Goal: Task Accomplishment & Management: Use online tool/utility

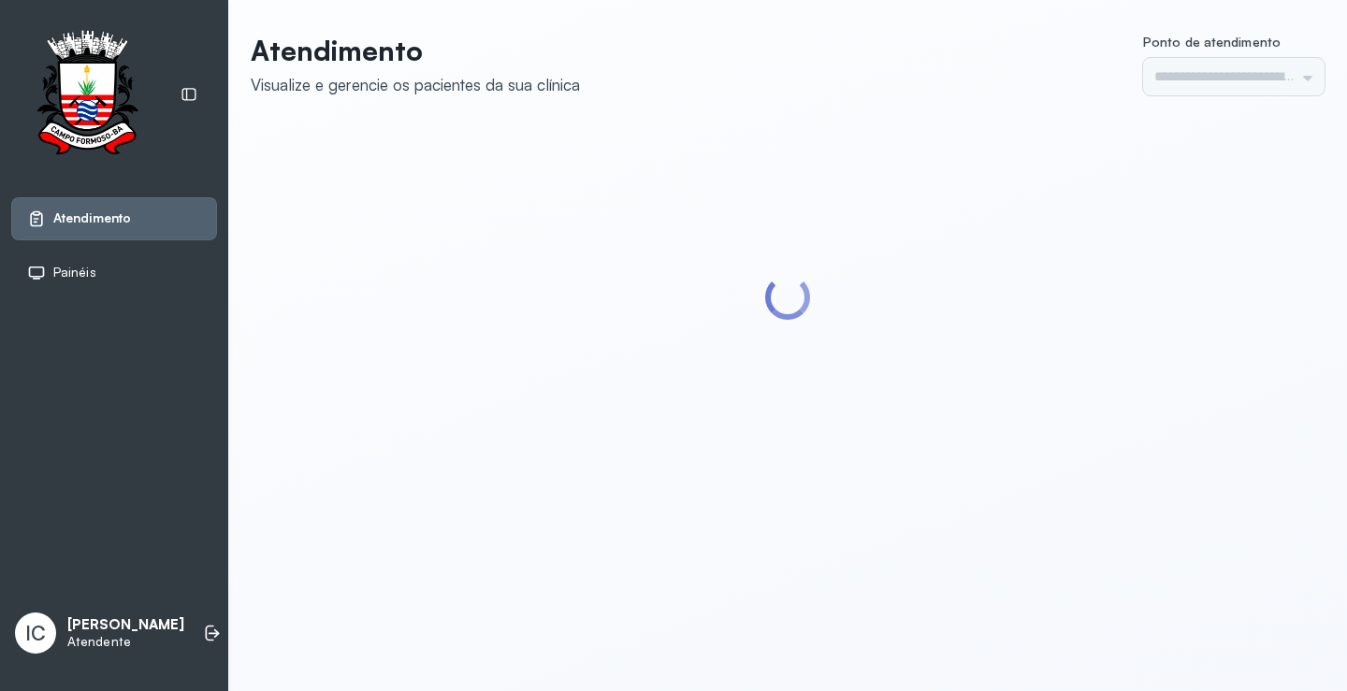
type input "*********"
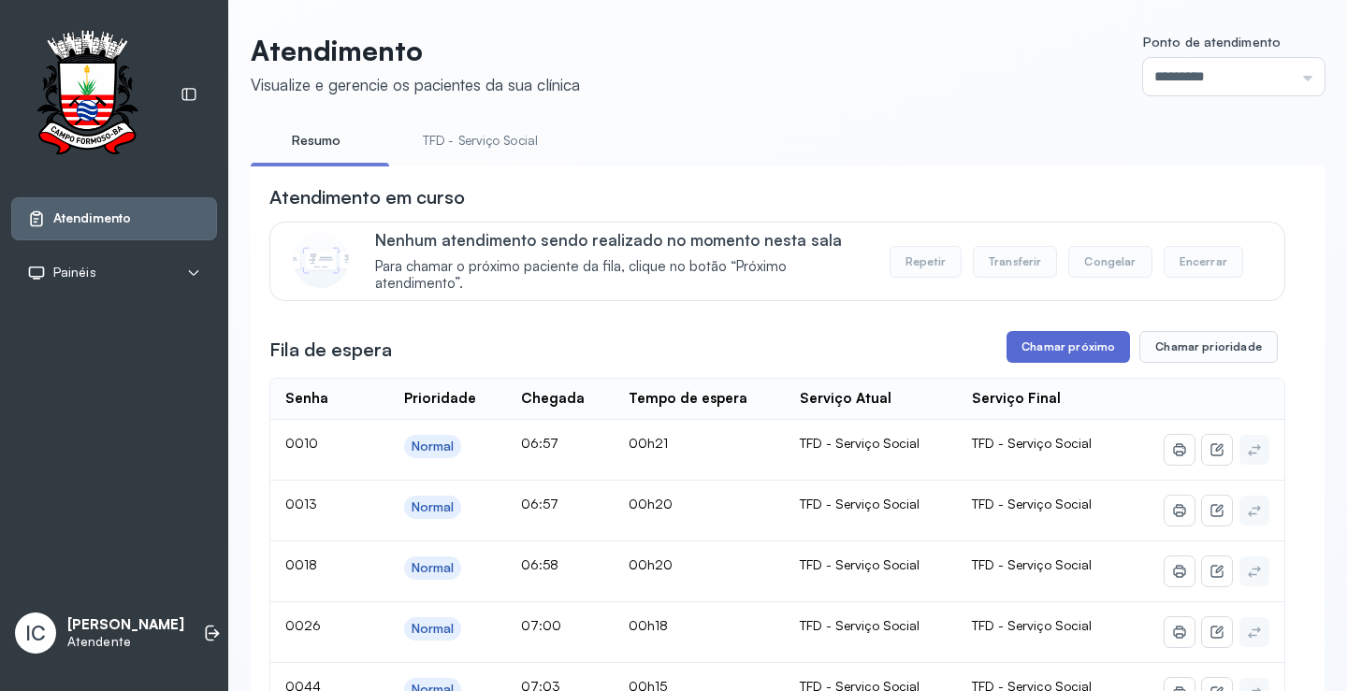
click at [1014, 357] on button "Chamar próximo" at bounding box center [1067, 347] width 123 height 32
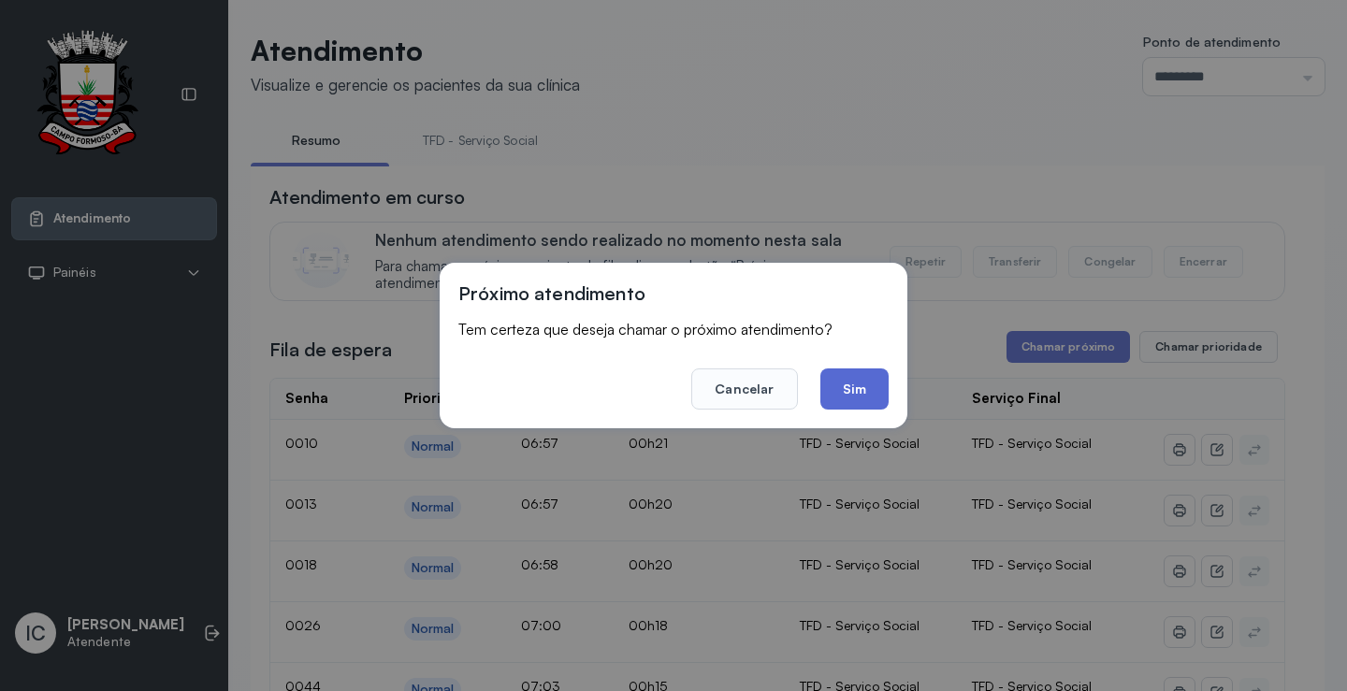
click at [834, 401] on button "Sim" at bounding box center [854, 388] width 68 height 41
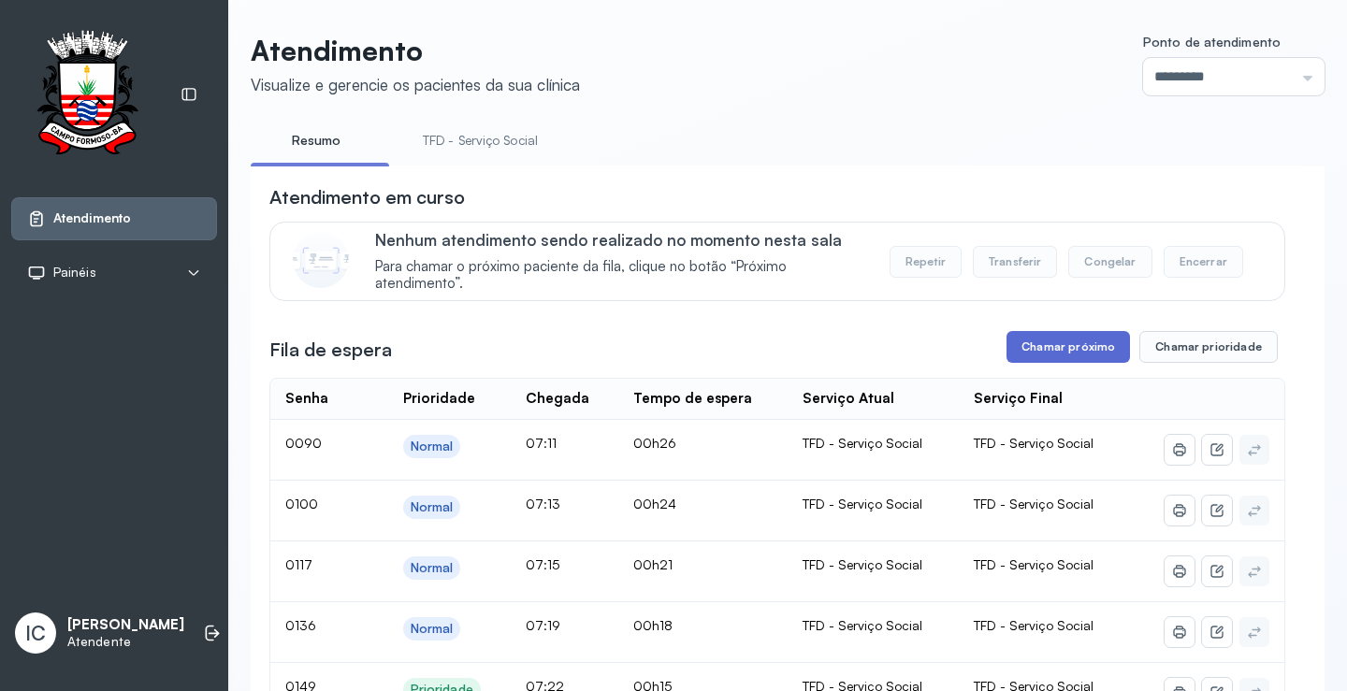
click at [1045, 345] on button "Chamar próximo" at bounding box center [1067, 347] width 123 height 32
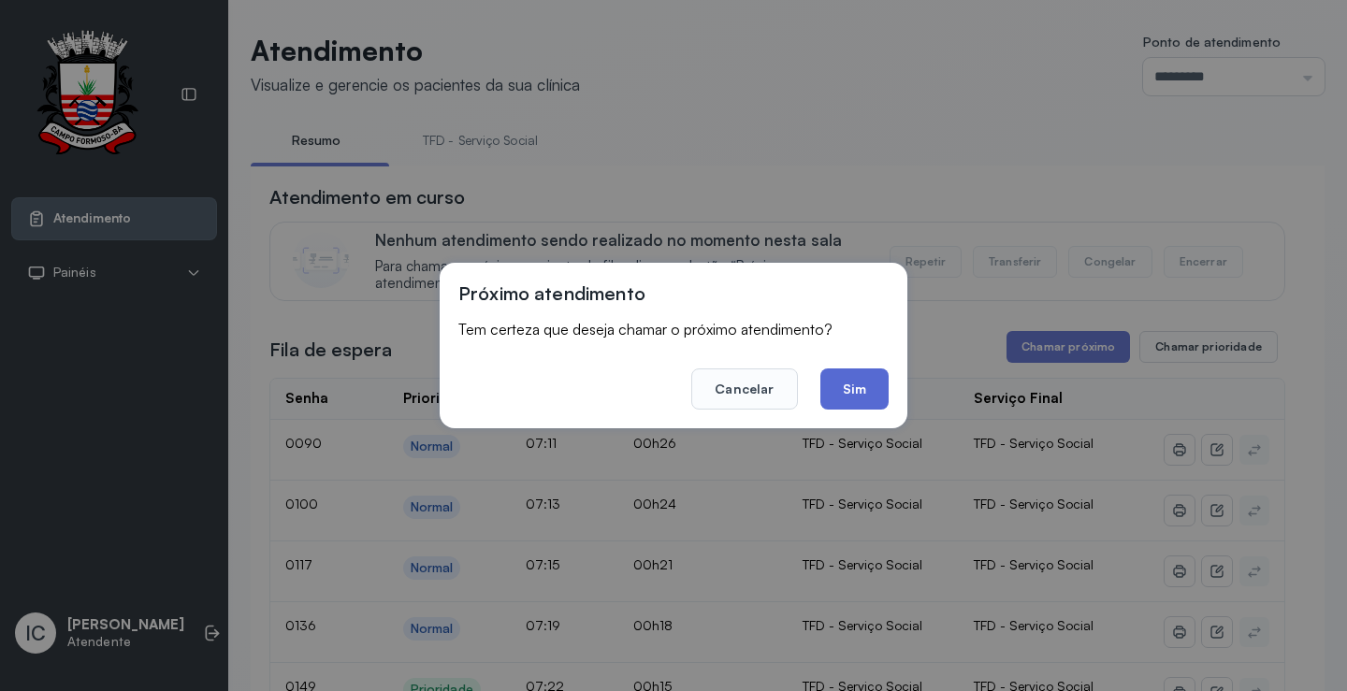
click at [872, 395] on button "Sim" at bounding box center [854, 388] width 68 height 41
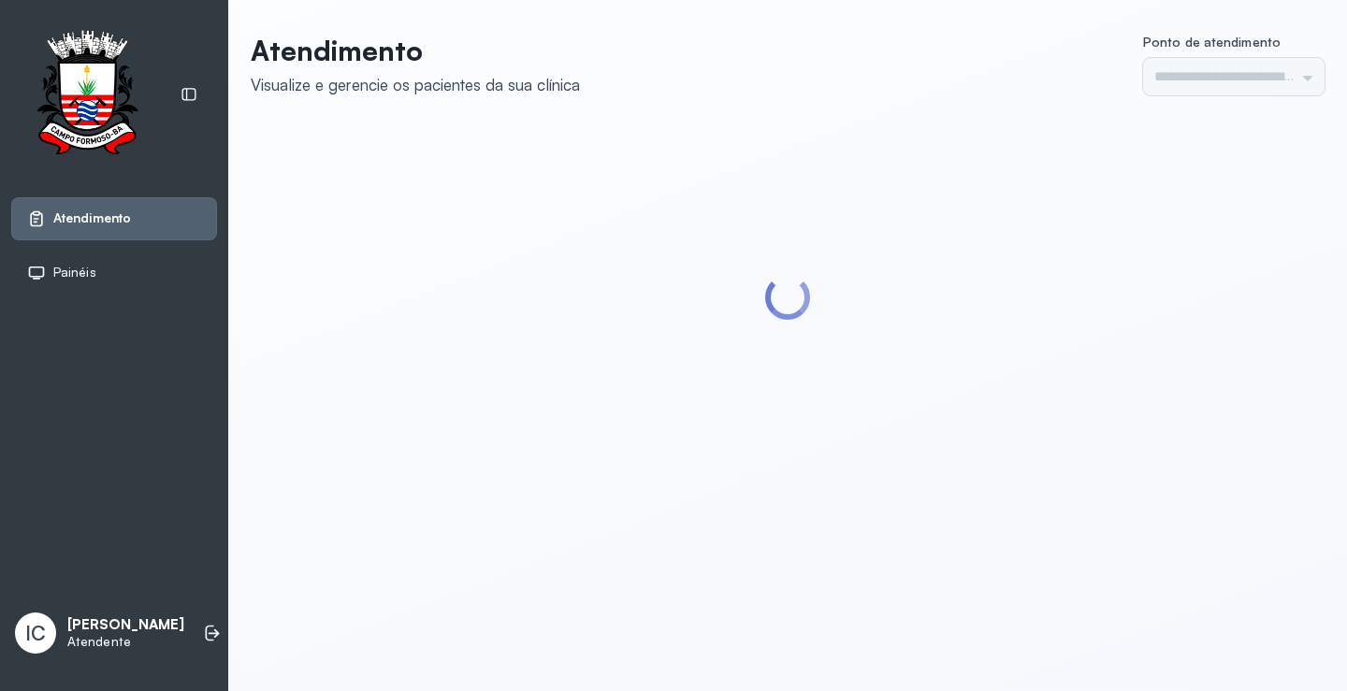
type input "*********"
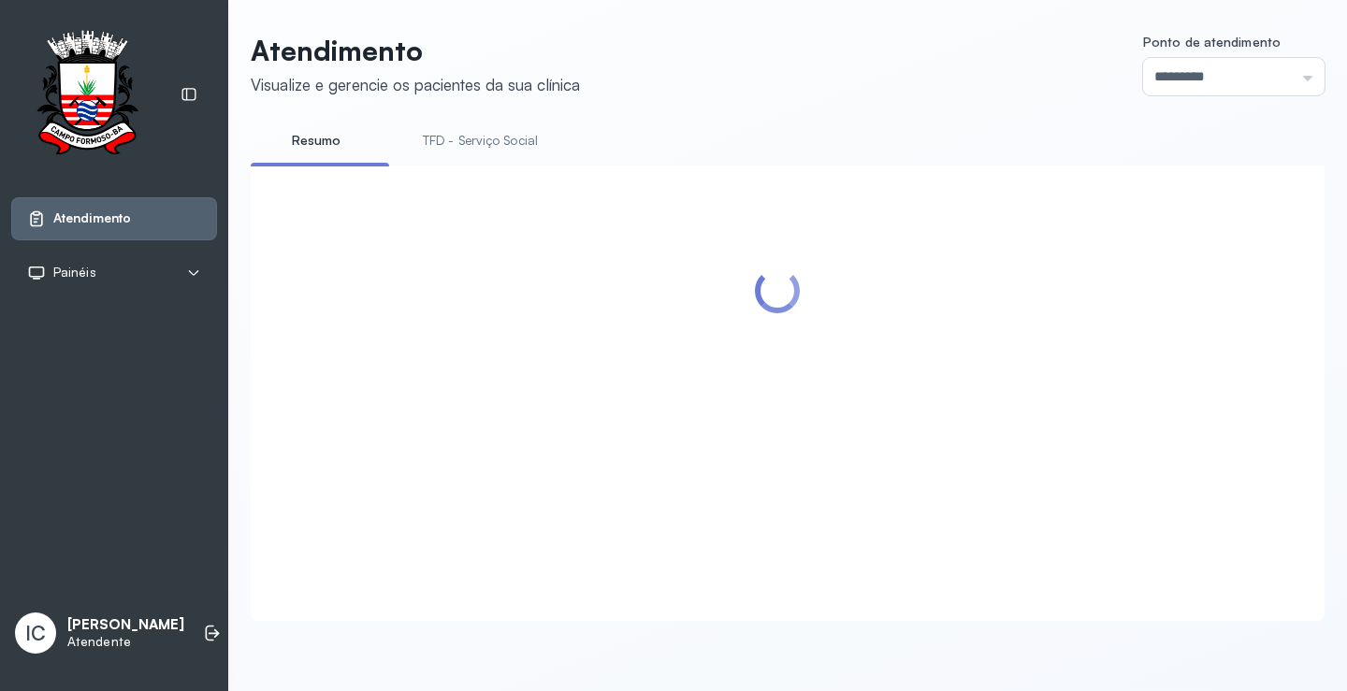
scroll to position [281, 0]
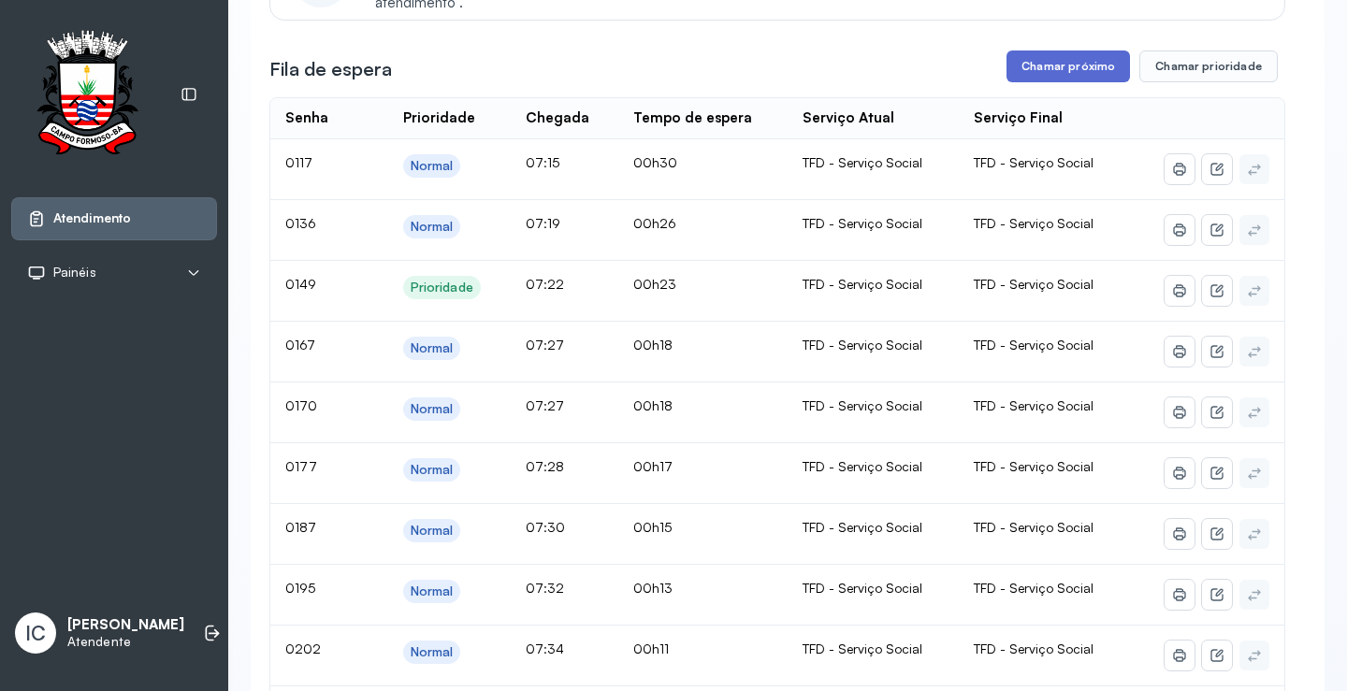
click at [1087, 69] on button "Chamar próximo" at bounding box center [1067, 66] width 123 height 32
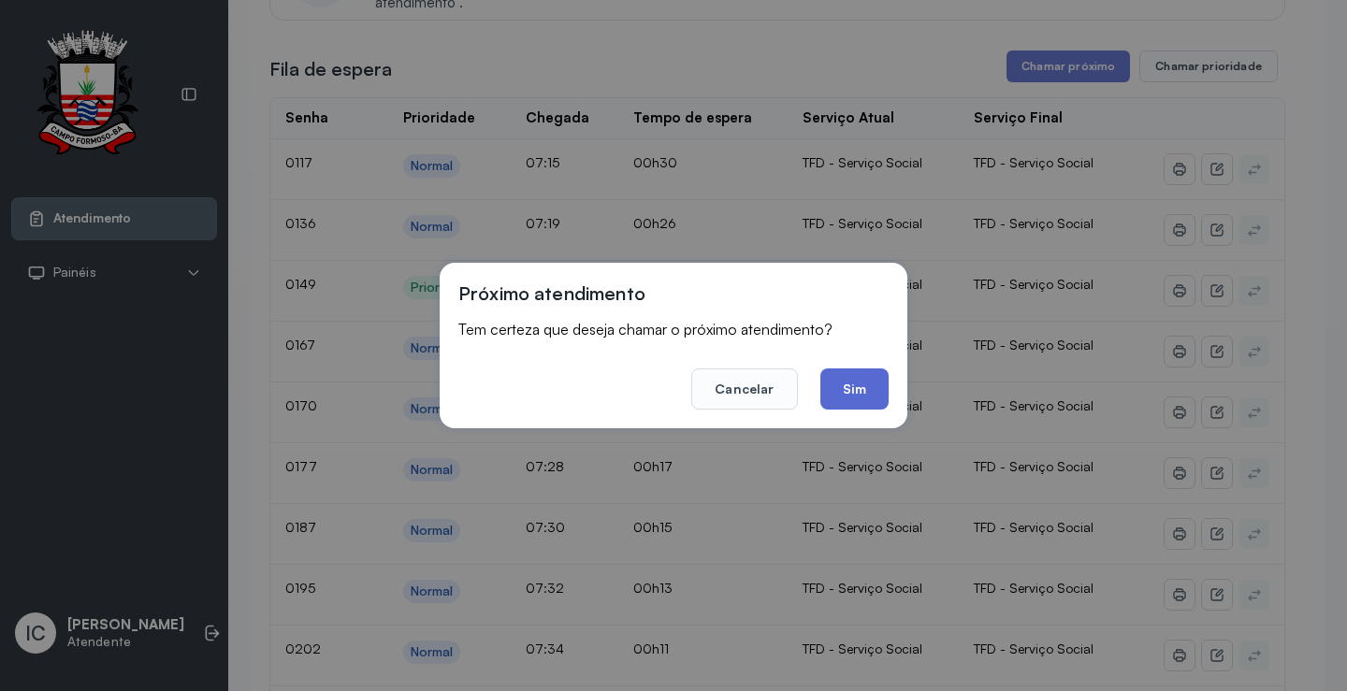
click at [858, 380] on button "Sim" at bounding box center [854, 388] width 68 height 41
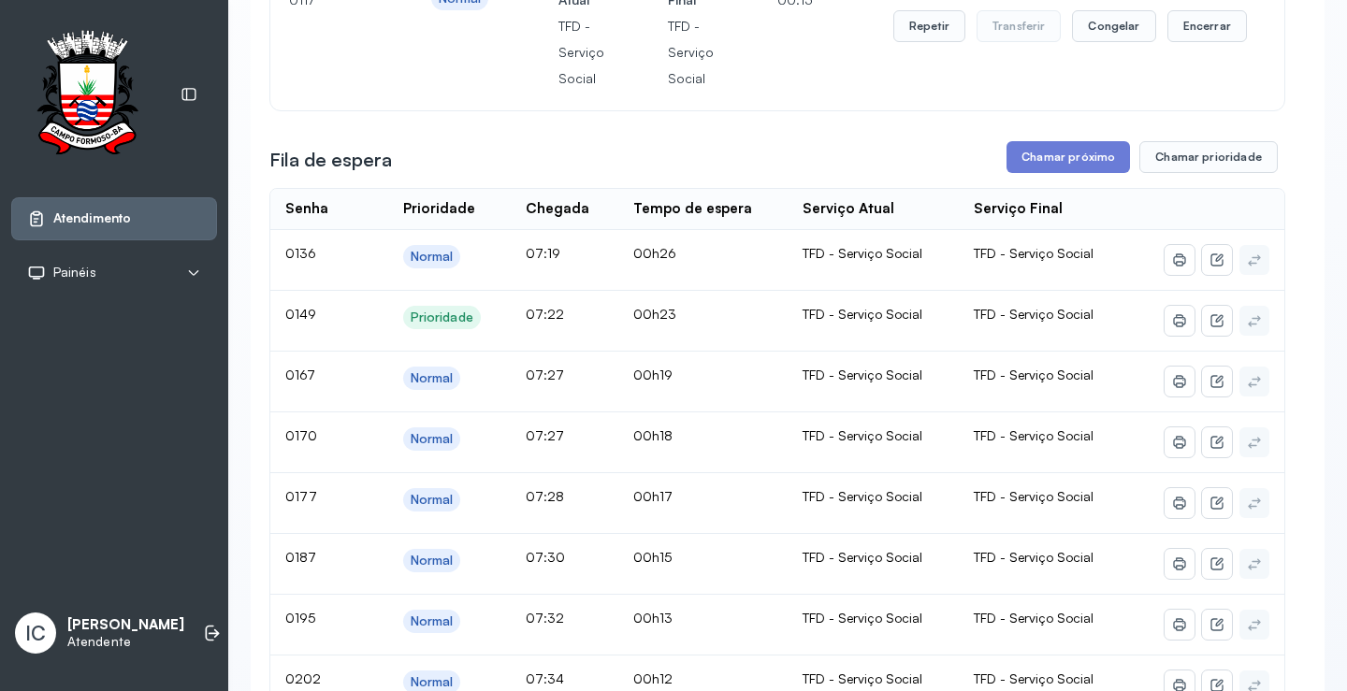
scroll to position [94, 0]
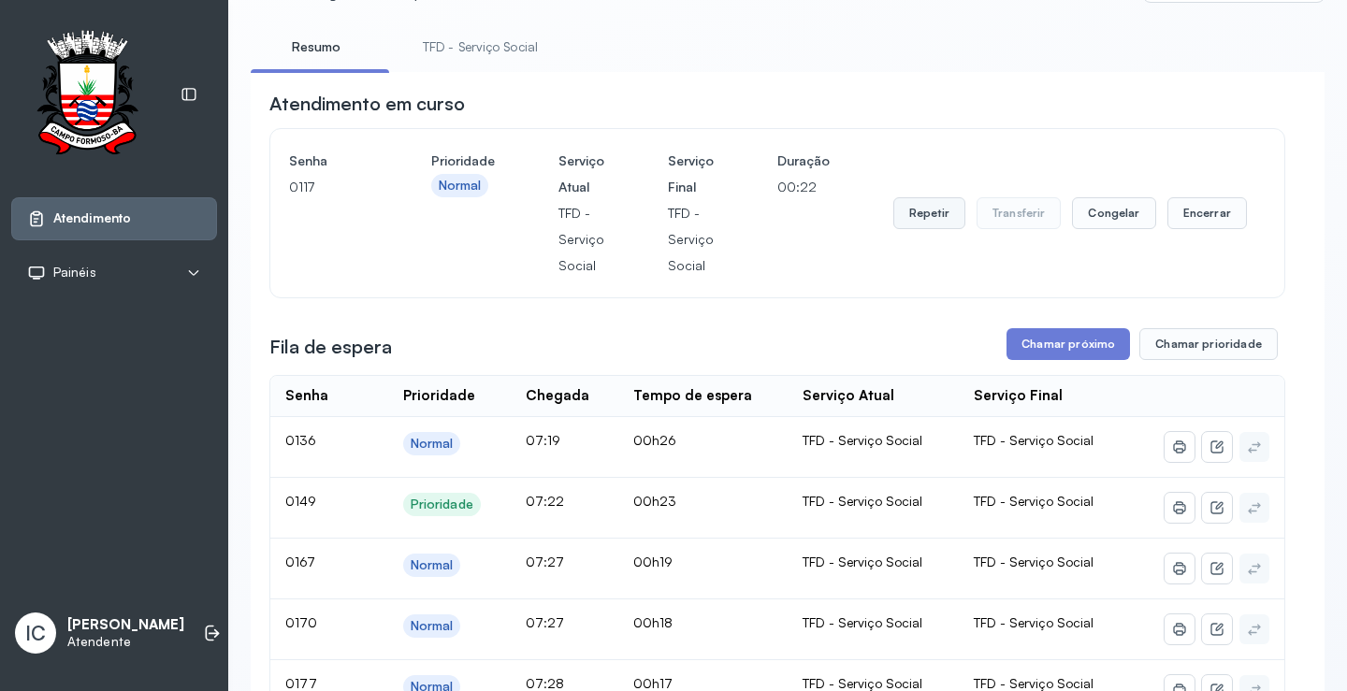
click at [918, 225] on button "Repetir" at bounding box center [929, 213] width 72 height 32
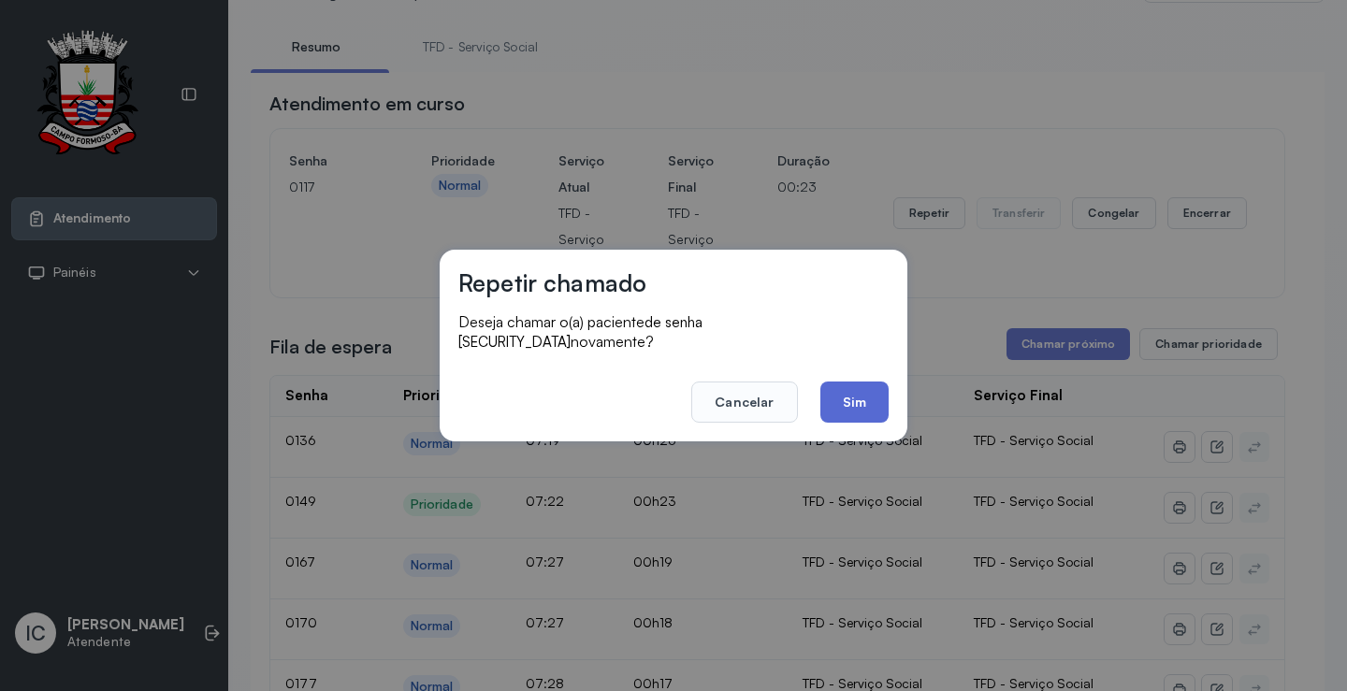
click at [849, 398] on button "Sim" at bounding box center [854, 402] width 68 height 41
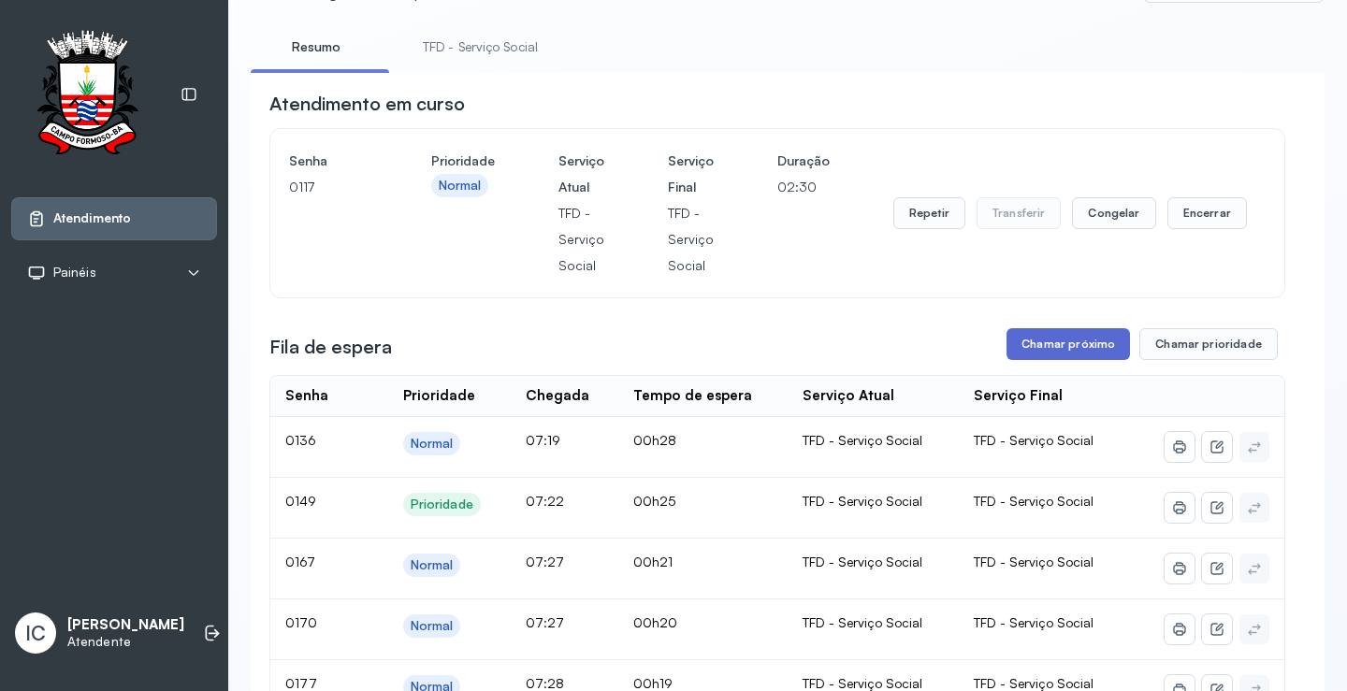
click at [1073, 348] on button "Chamar próximo" at bounding box center [1067, 344] width 123 height 32
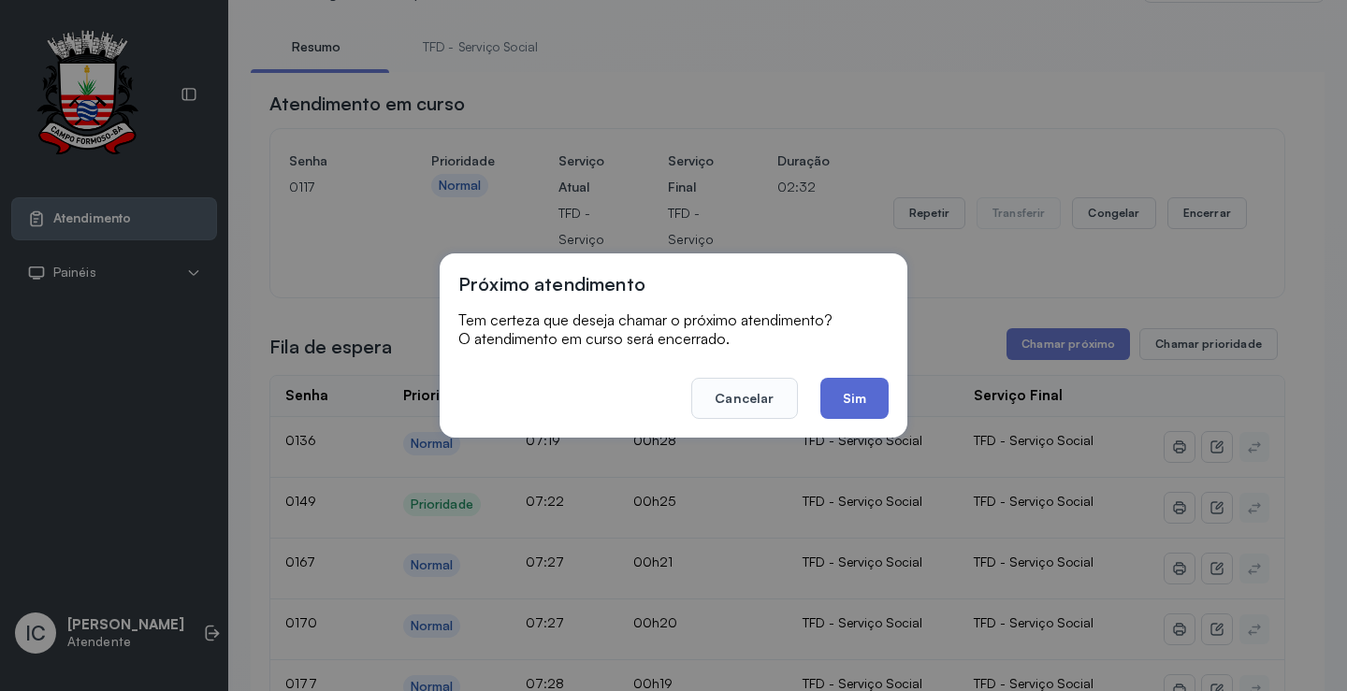
click at [839, 400] on button "Sim" at bounding box center [854, 398] width 68 height 41
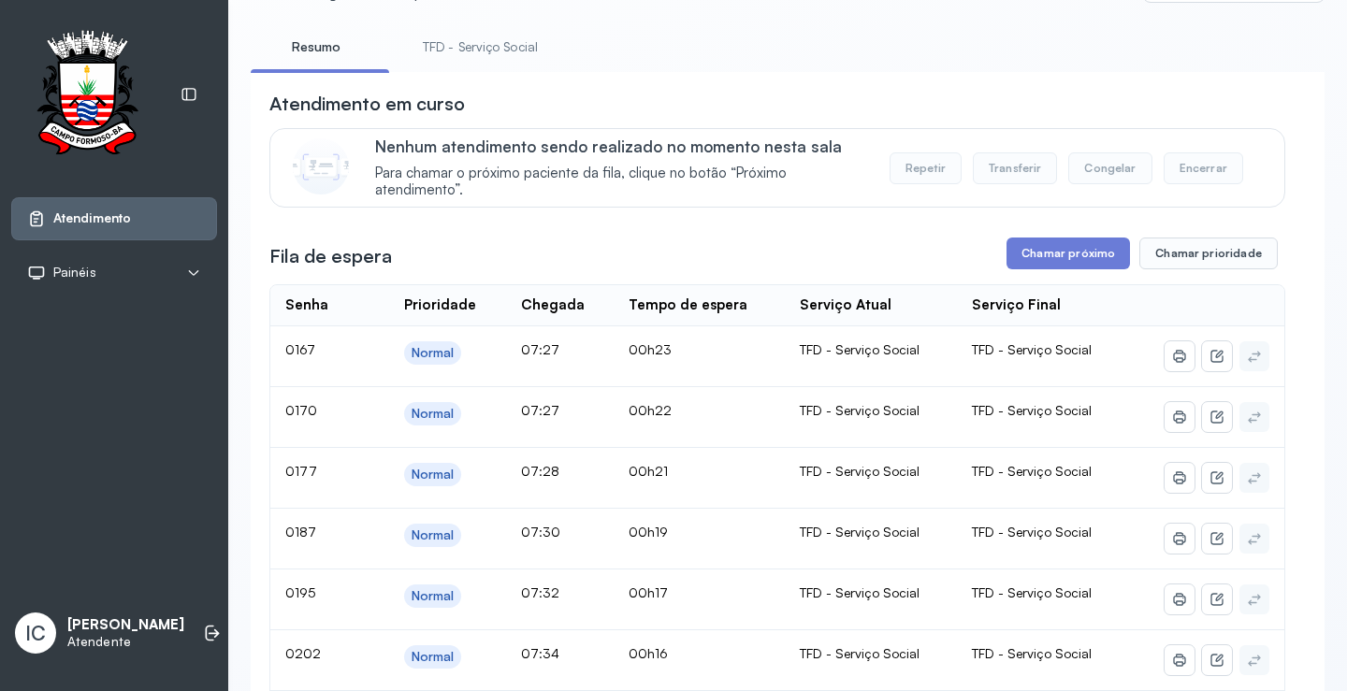
scroll to position [0, 0]
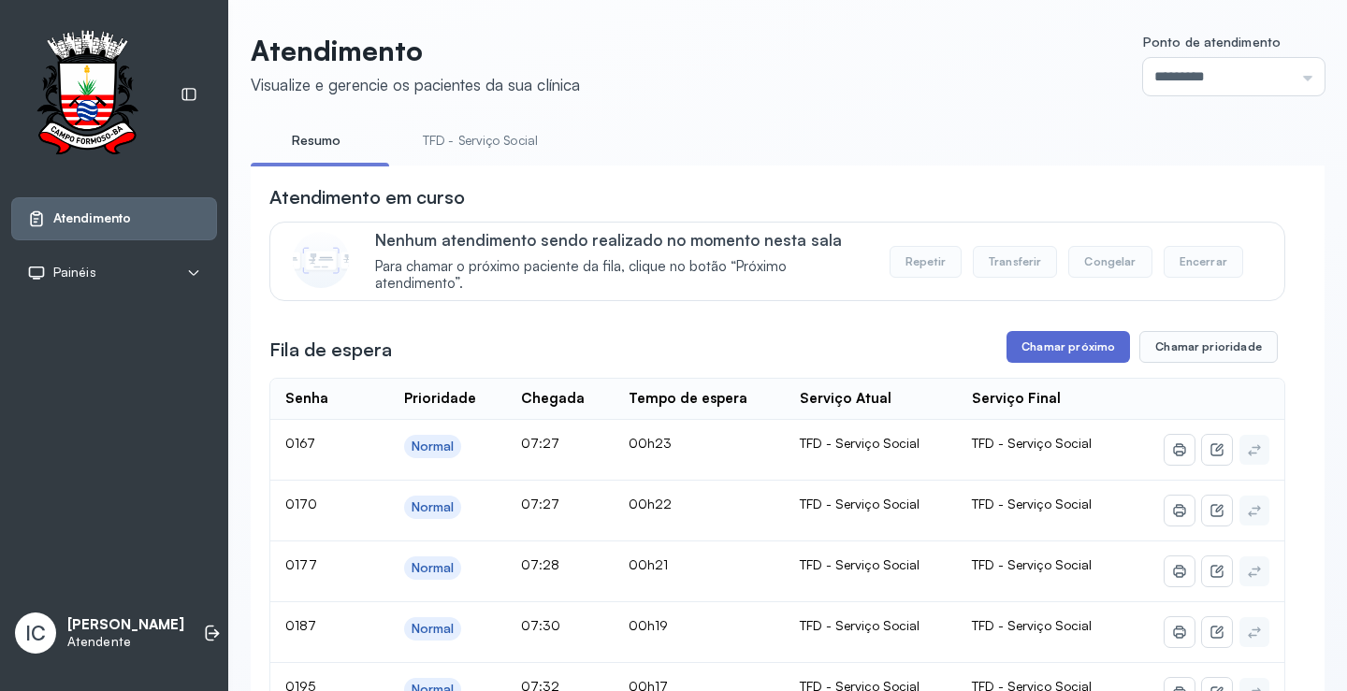
click at [1060, 357] on button "Chamar próximo" at bounding box center [1067, 347] width 123 height 32
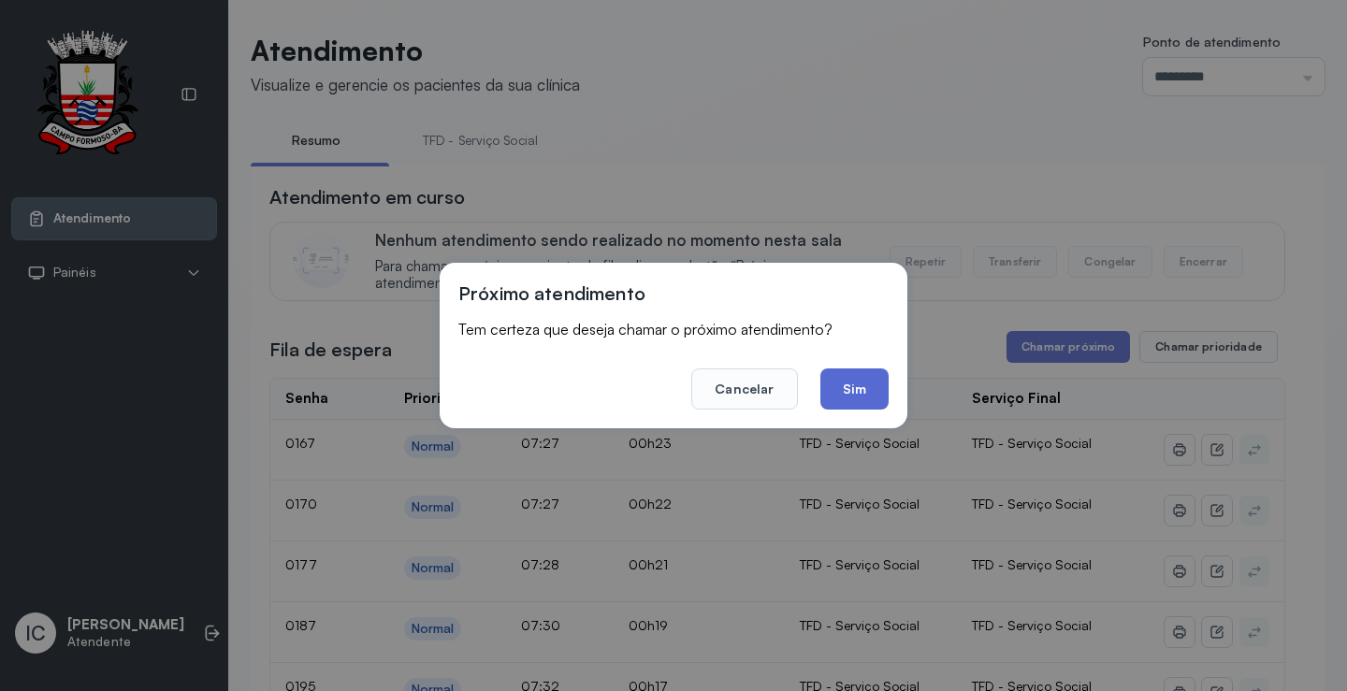
click at [860, 384] on button "Sim" at bounding box center [854, 388] width 68 height 41
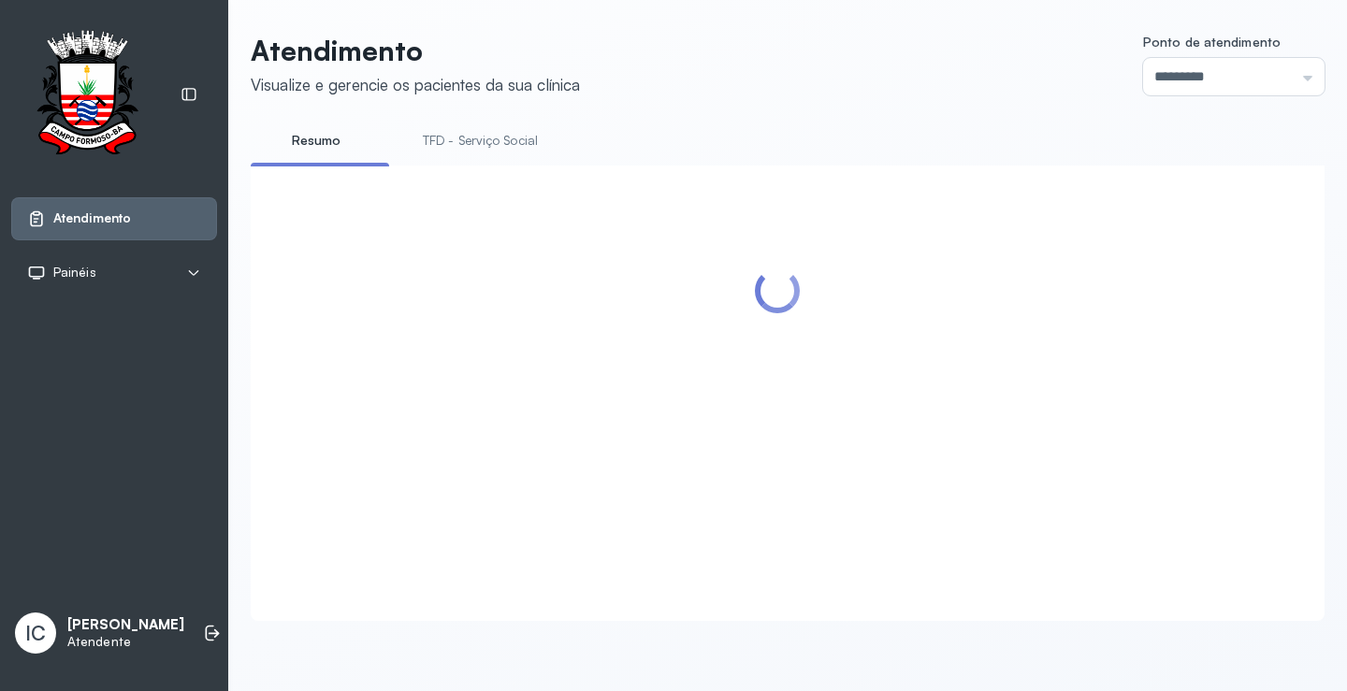
scroll to position [935, 0]
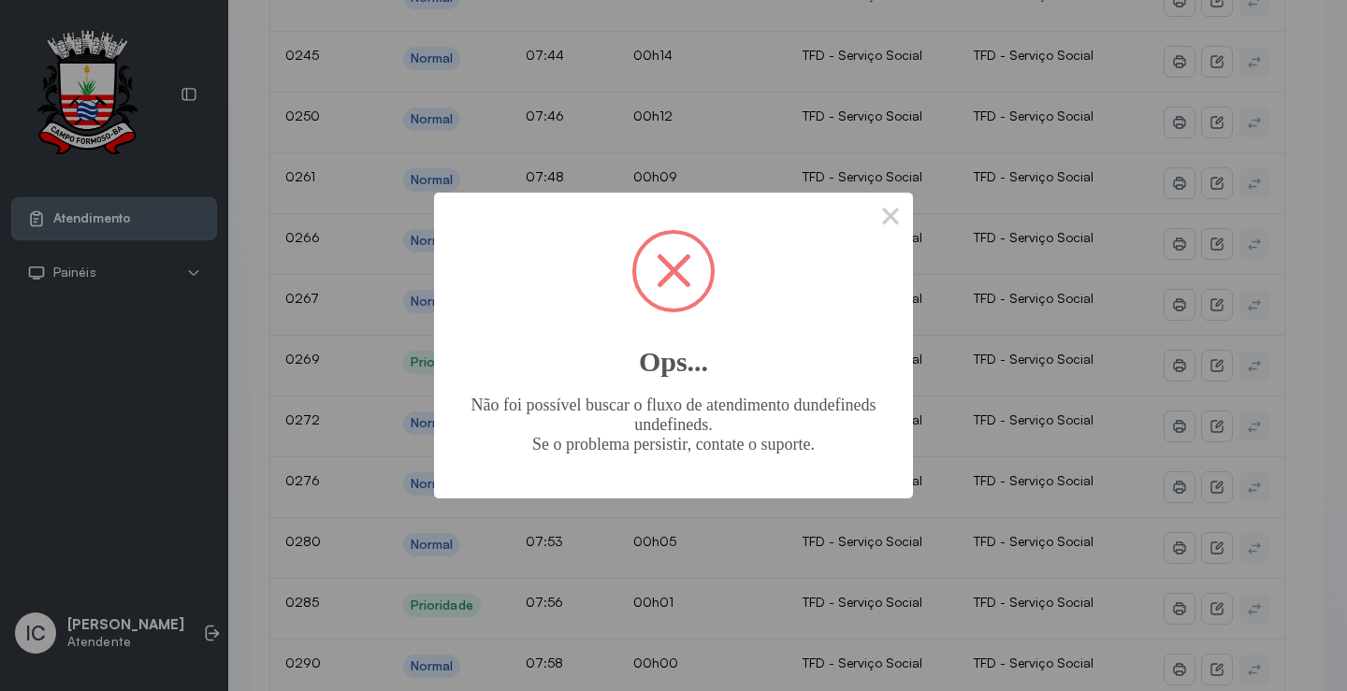
click at [666, 272] on span at bounding box center [673, 271] width 75 height 75
click at [897, 219] on button "×" at bounding box center [890, 215] width 45 height 45
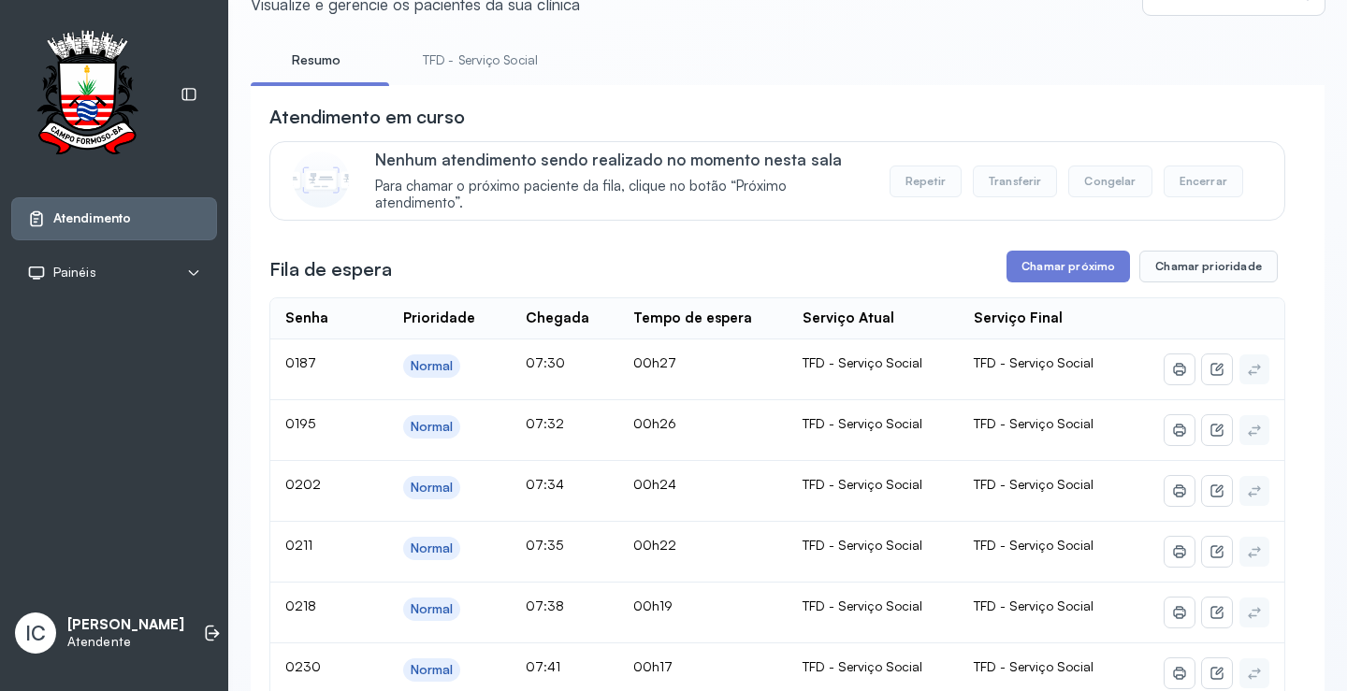
scroll to position [0, 0]
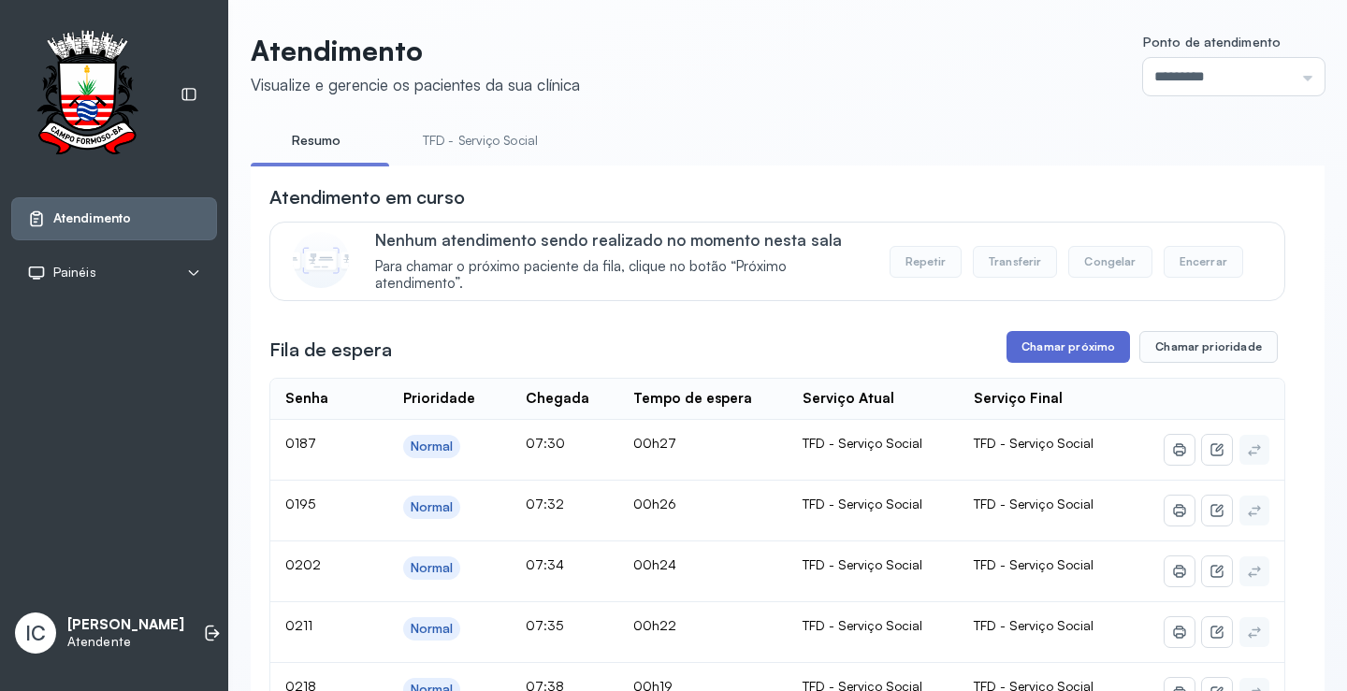
click at [1059, 354] on button "Chamar próximo" at bounding box center [1067, 347] width 123 height 32
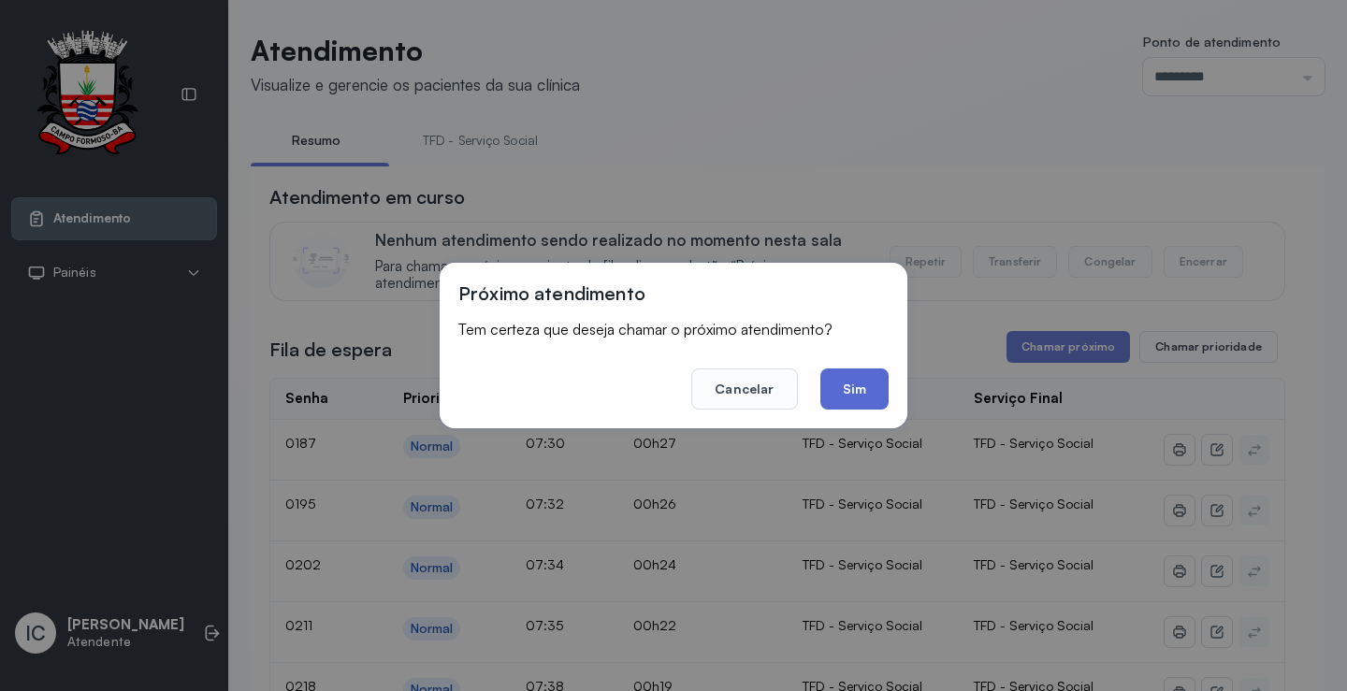
click at [852, 395] on button "Sim" at bounding box center [854, 388] width 68 height 41
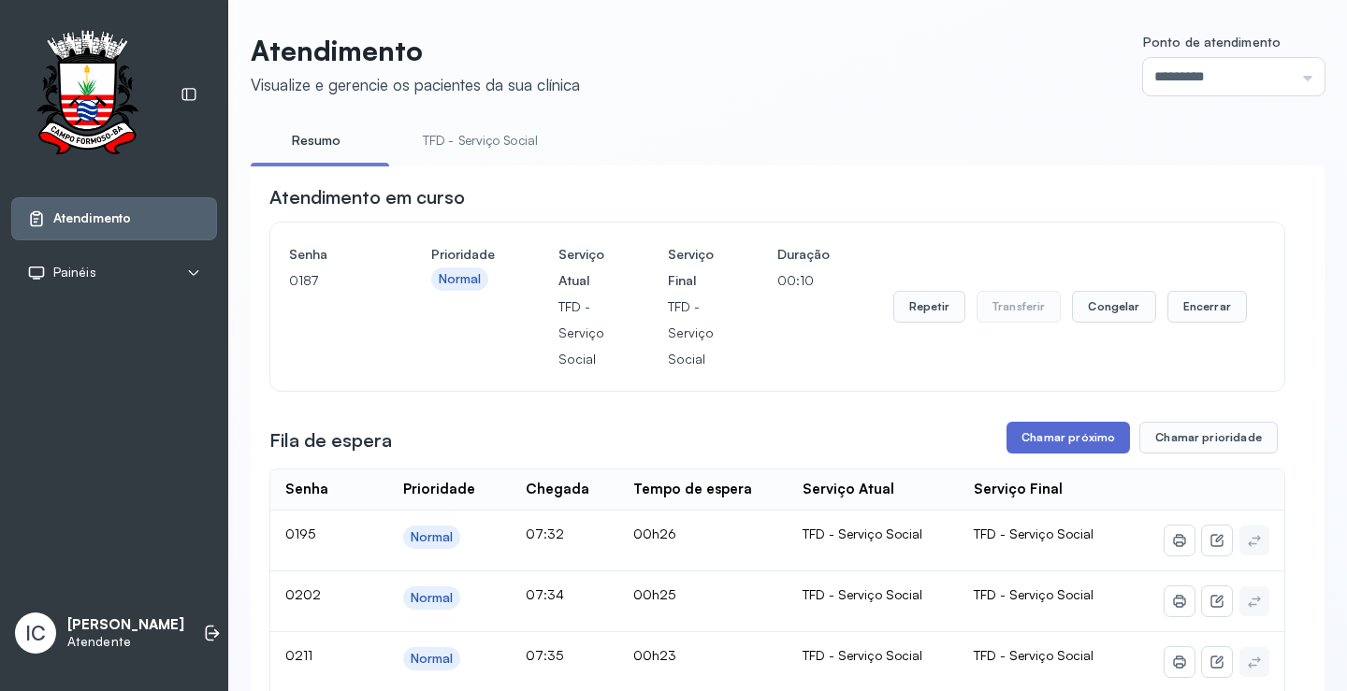
click at [1034, 447] on button "Chamar próximo" at bounding box center [1067, 438] width 123 height 32
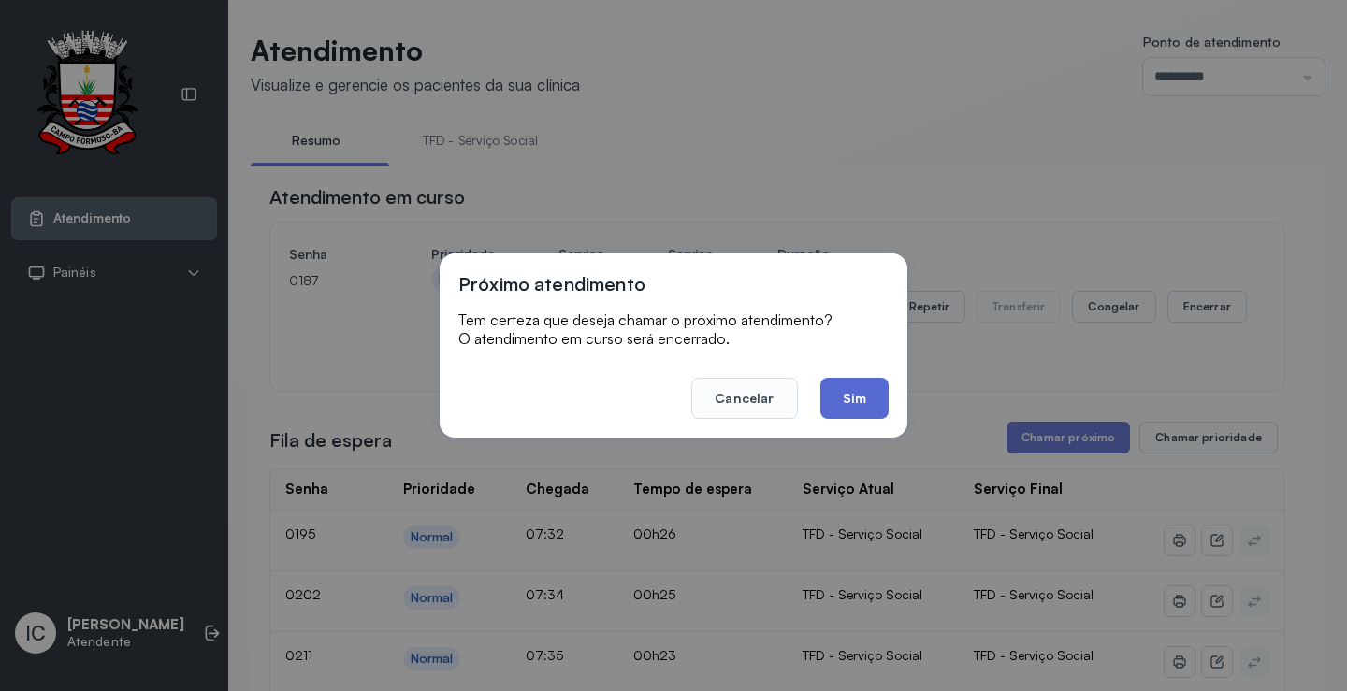
click at [875, 405] on button "Sim" at bounding box center [854, 398] width 68 height 41
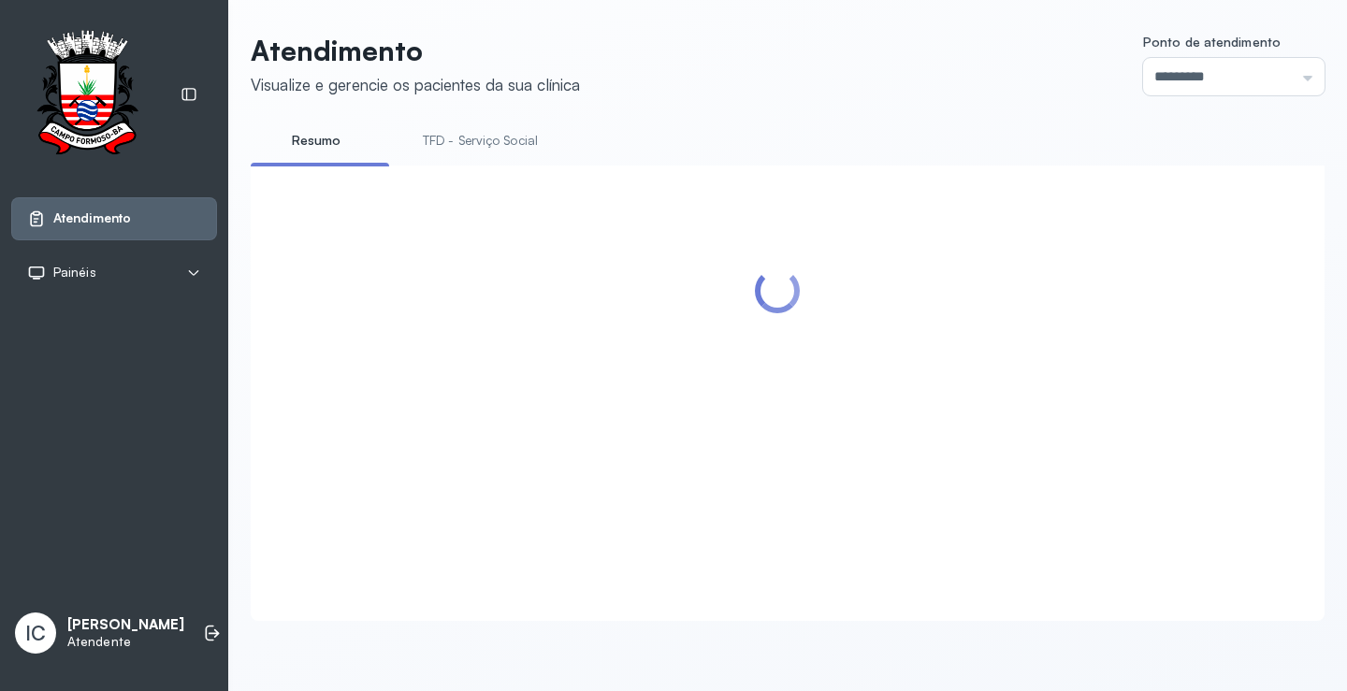
scroll to position [94, 0]
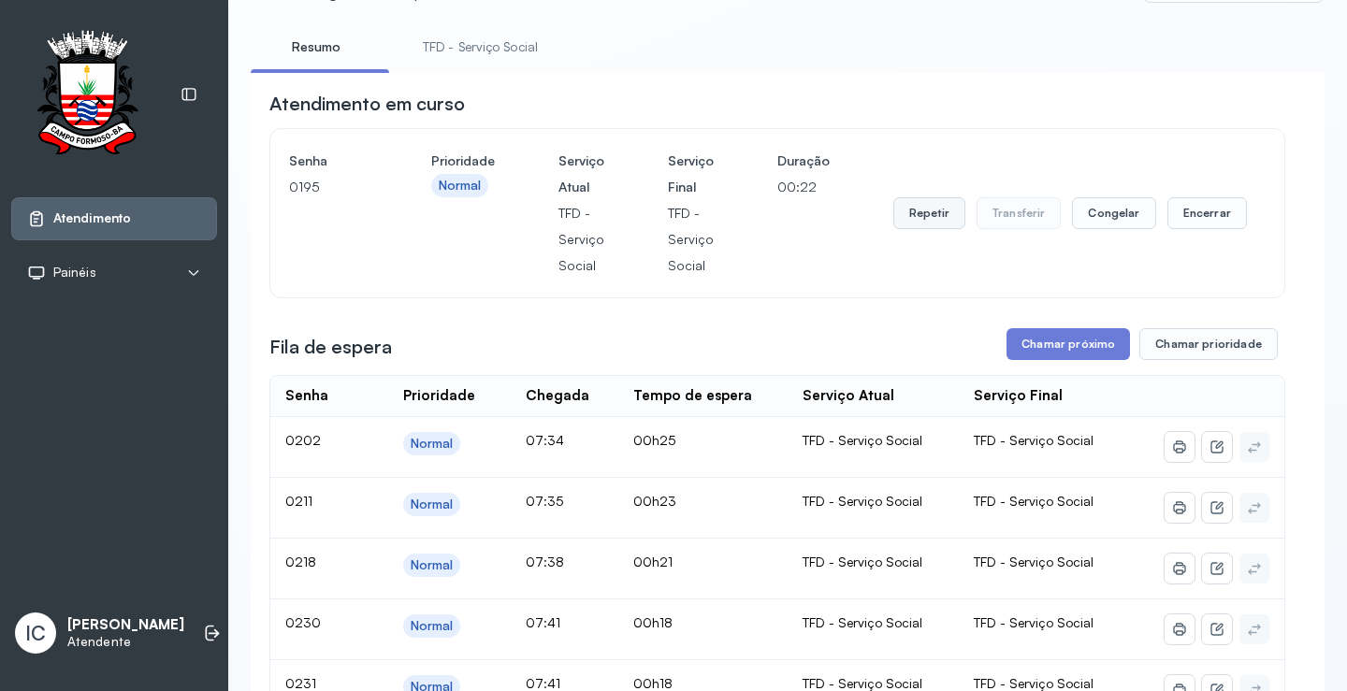
click at [927, 218] on button "Repetir" at bounding box center [929, 213] width 72 height 32
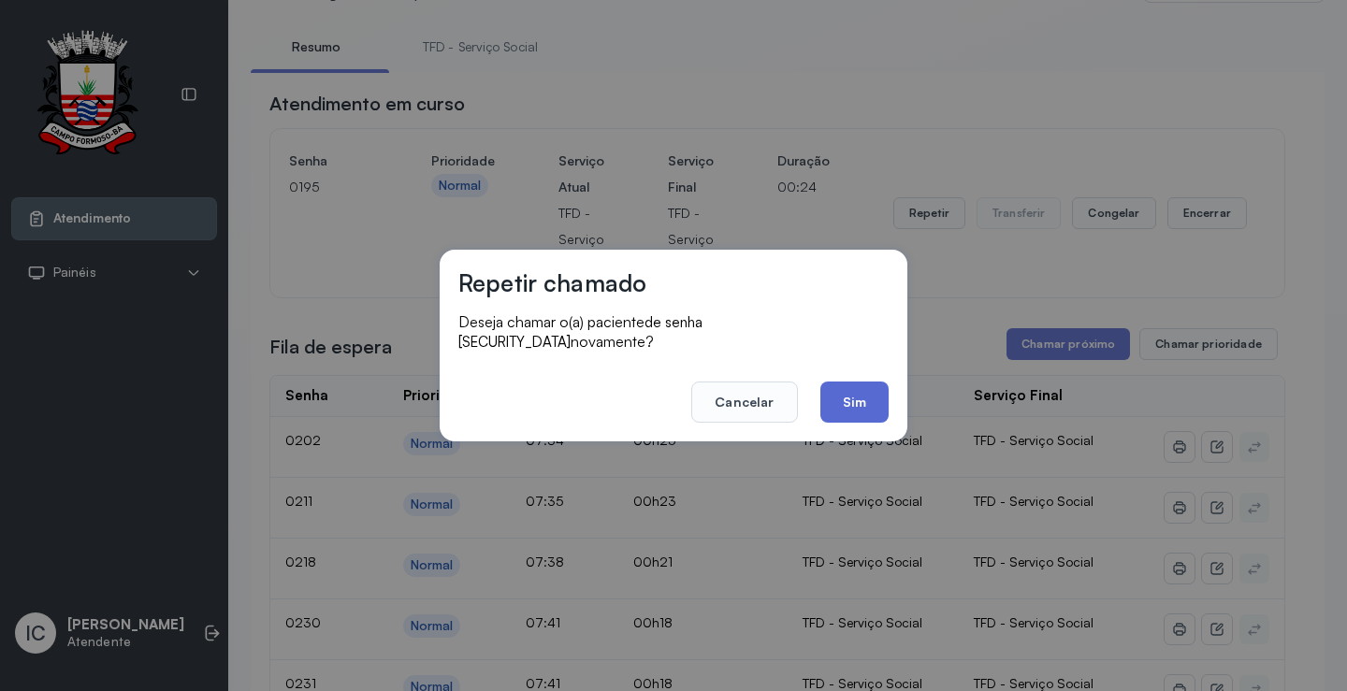
click at [862, 391] on button "Sim" at bounding box center [854, 402] width 68 height 41
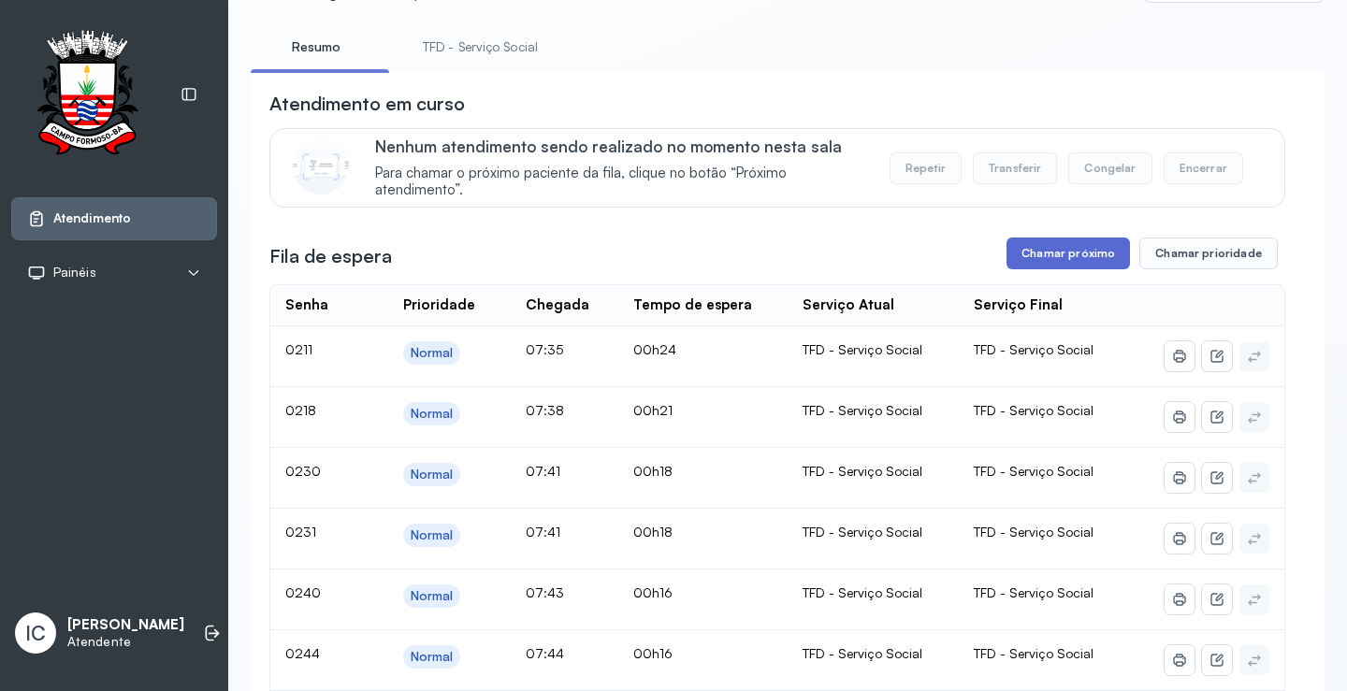
click at [1084, 257] on button "Chamar próximo" at bounding box center [1067, 254] width 123 height 32
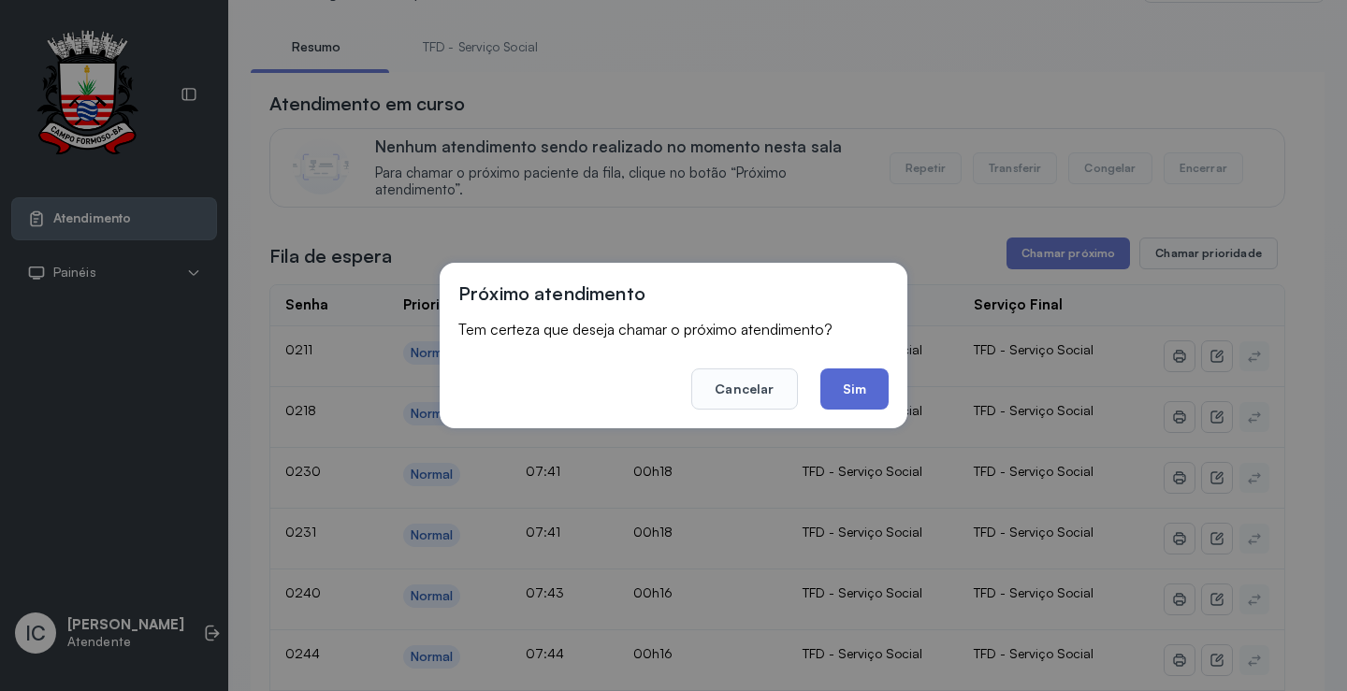
click at [863, 399] on button "Sim" at bounding box center [854, 388] width 68 height 41
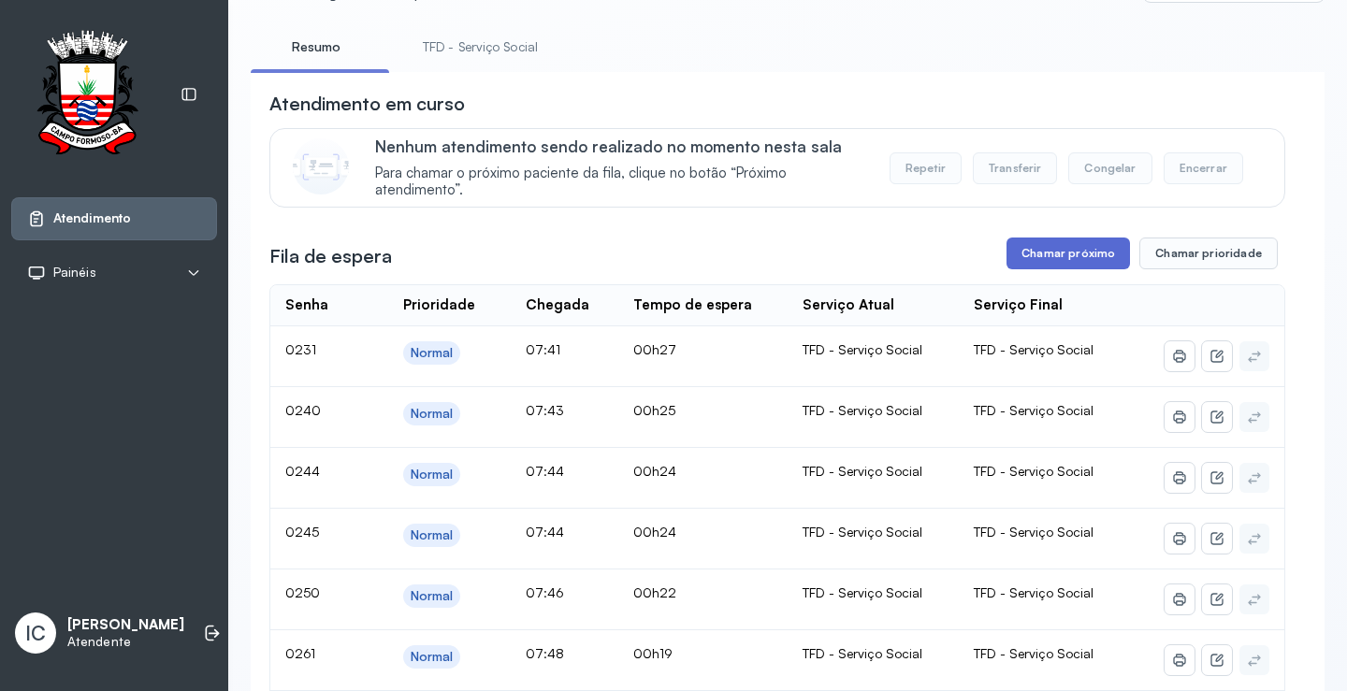
click at [1074, 261] on button "Chamar próximo" at bounding box center [1067, 254] width 123 height 32
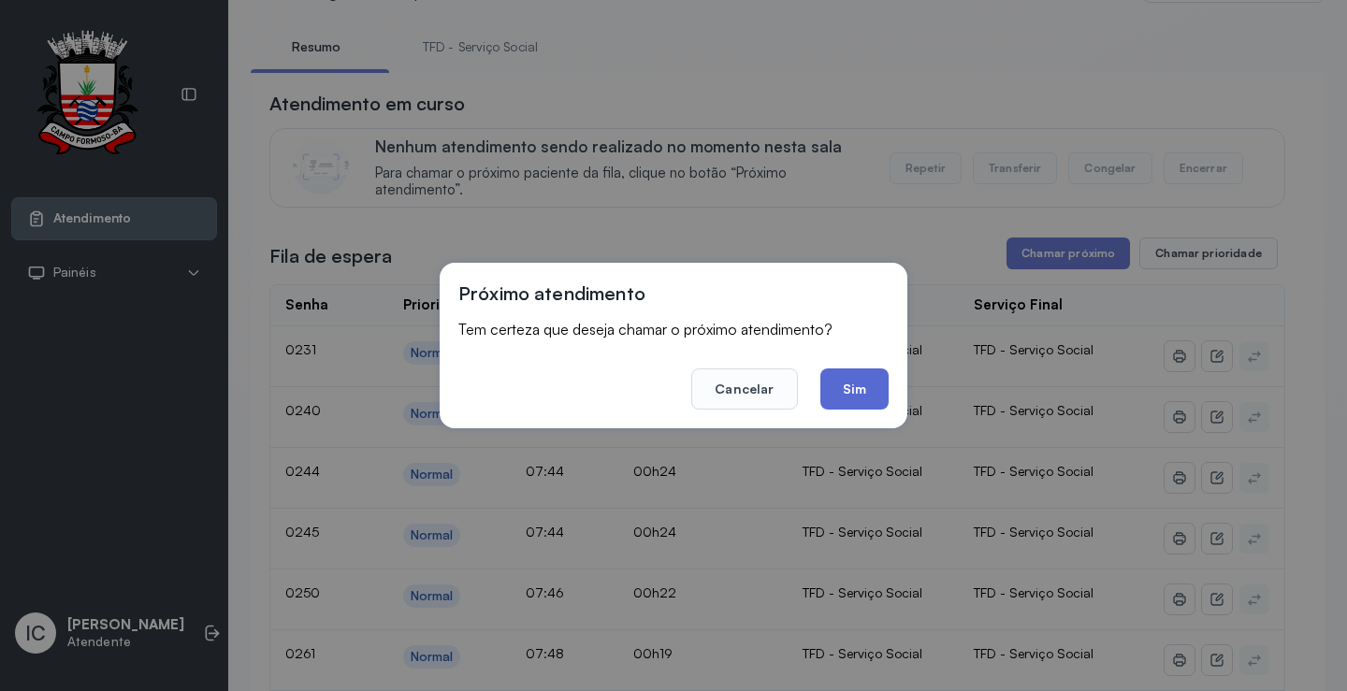
click at [858, 384] on button "Sim" at bounding box center [854, 388] width 68 height 41
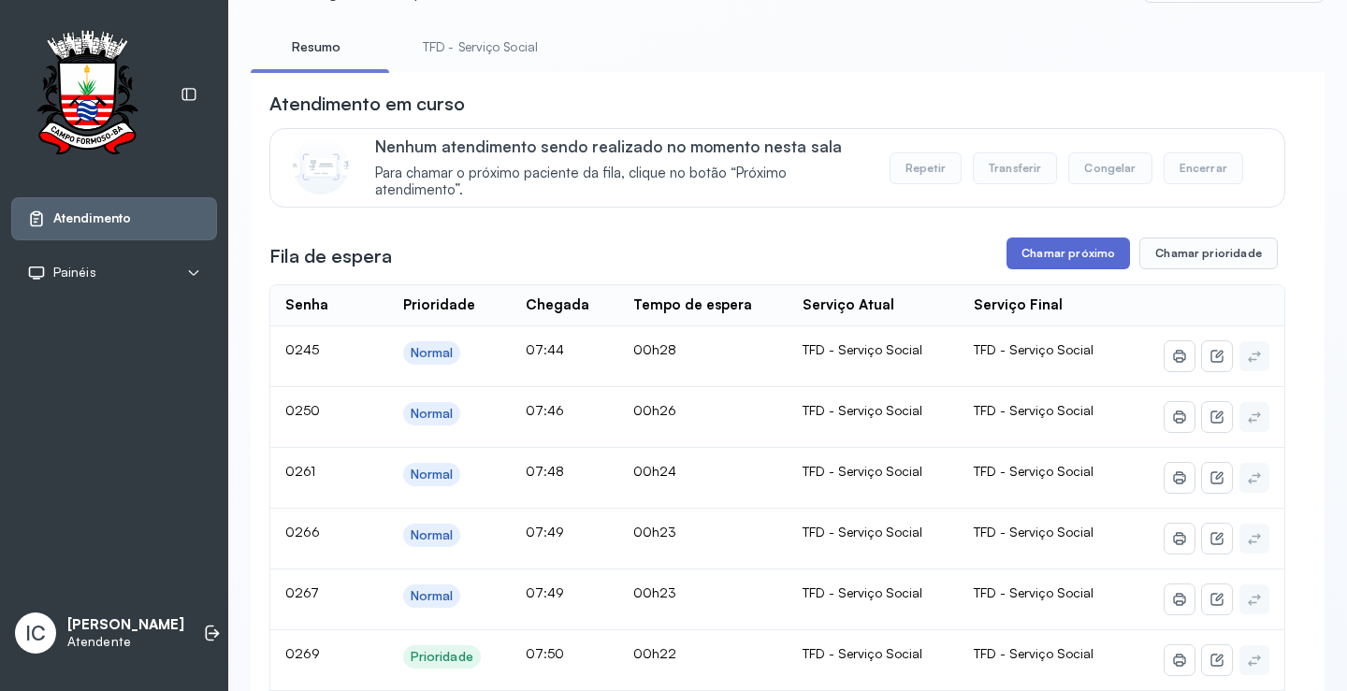
click at [1059, 257] on button "Chamar próximo" at bounding box center [1067, 254] width 123 height 32
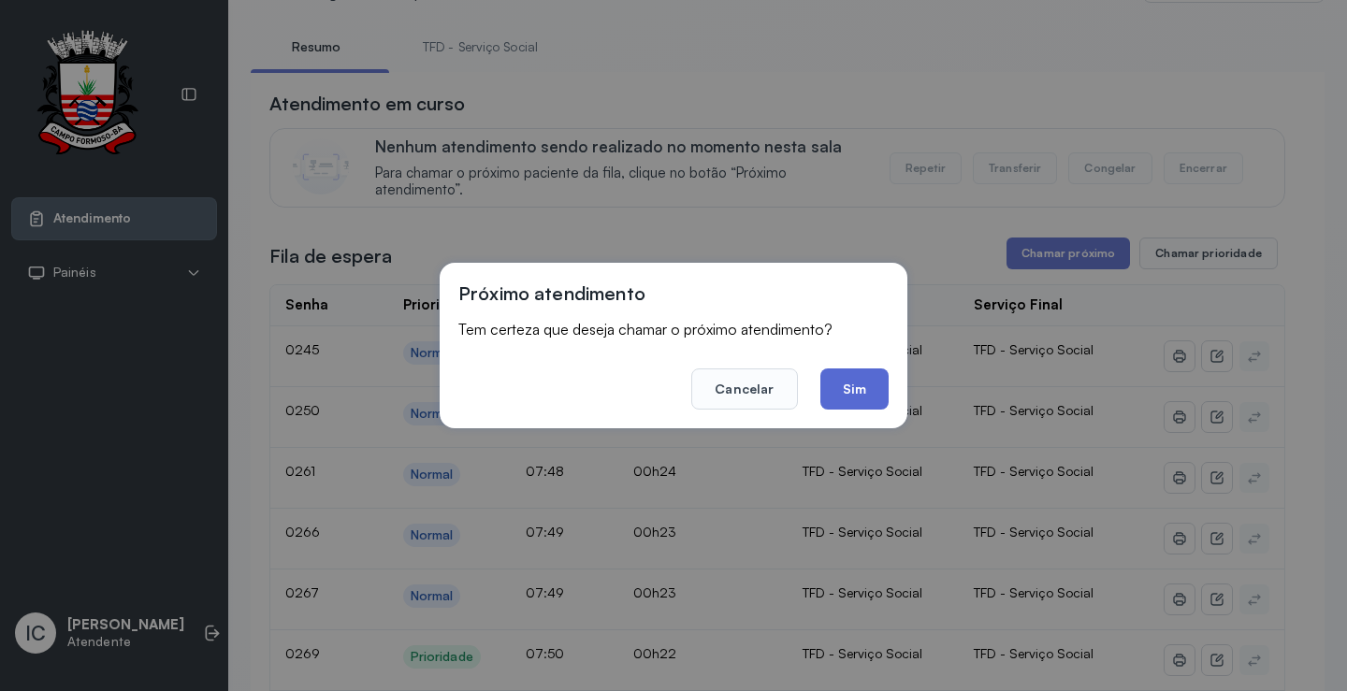
click at [854, 382] on button "Sim" at bounding box center [854, 388] width 68 height 41
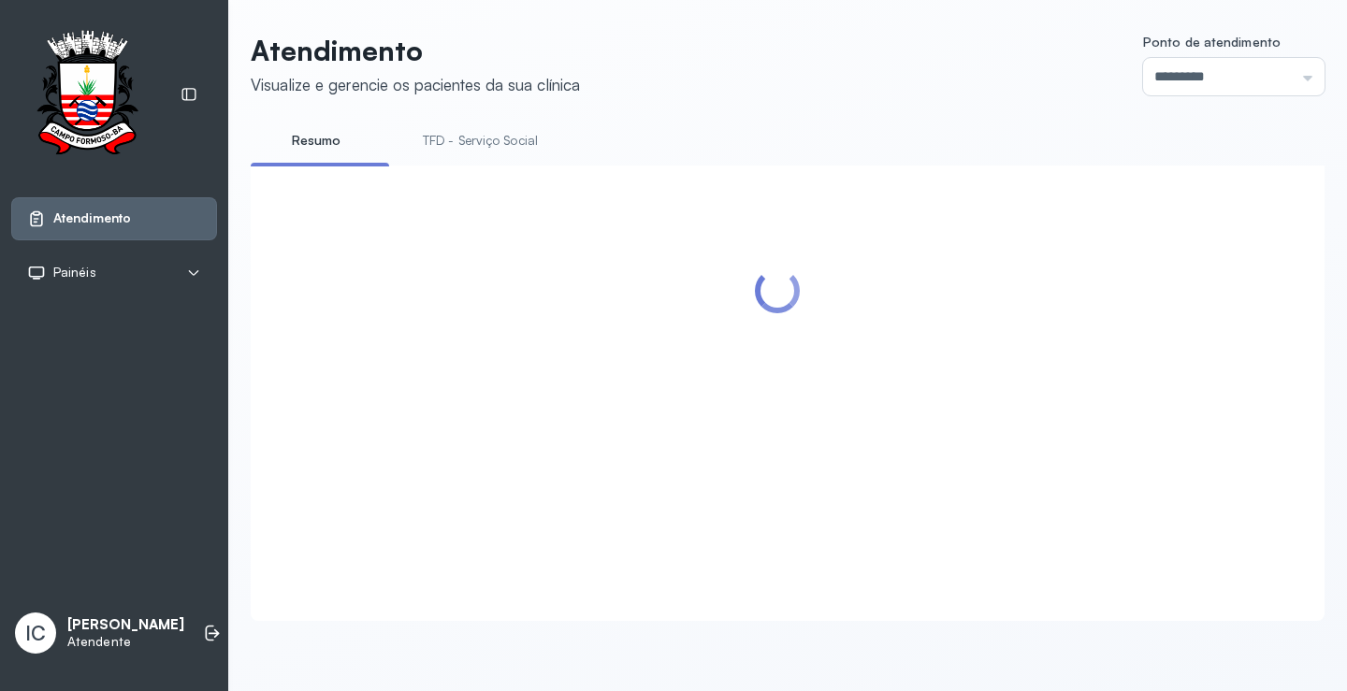
scroll to position [0, 0]
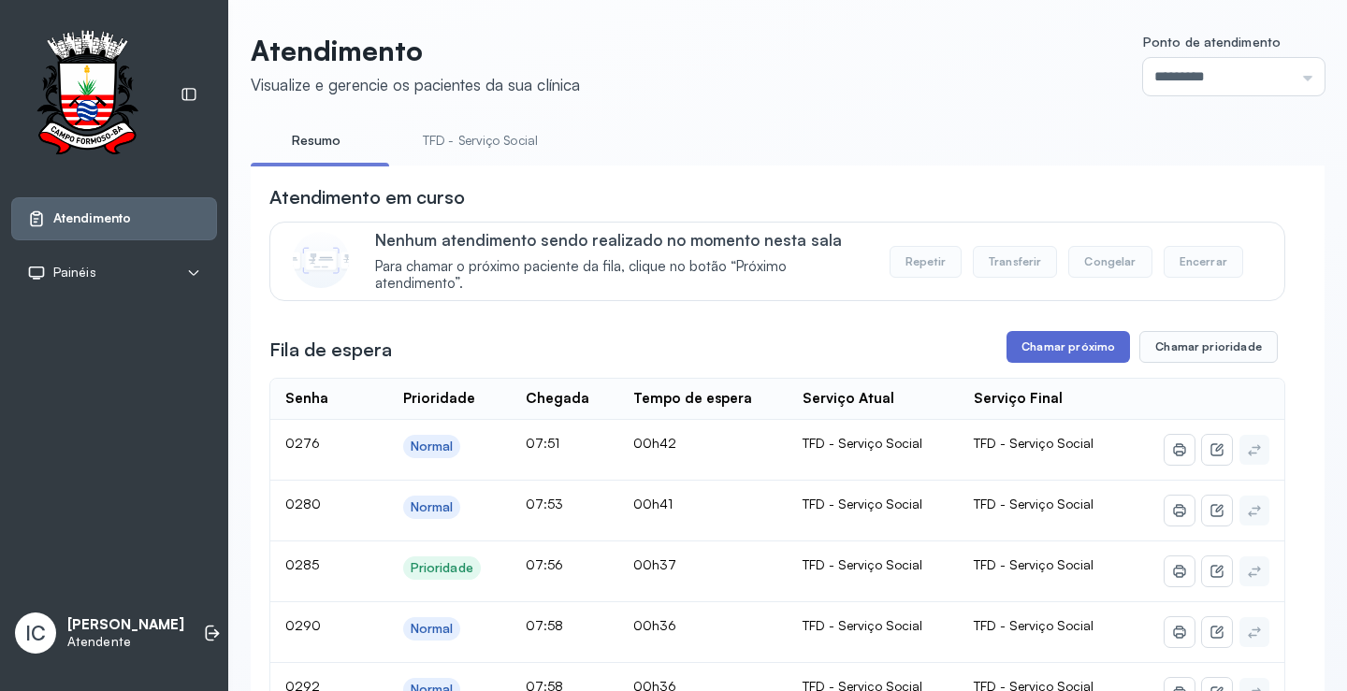
click at [1095, 353] on button "Chamar próximo" at bounding box center [1067, 347] width 123 height 32
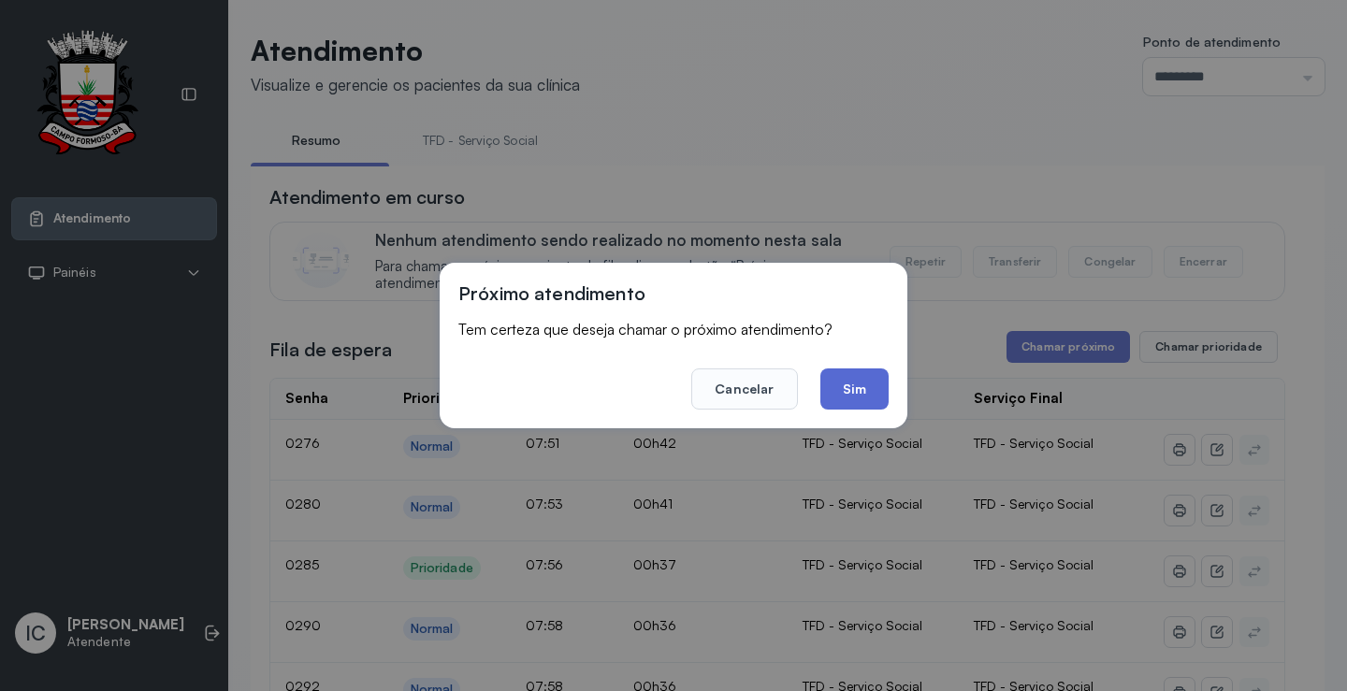
click at [873, 396] on button "Sim" at bounding box center [854, 388] width 68 height 41
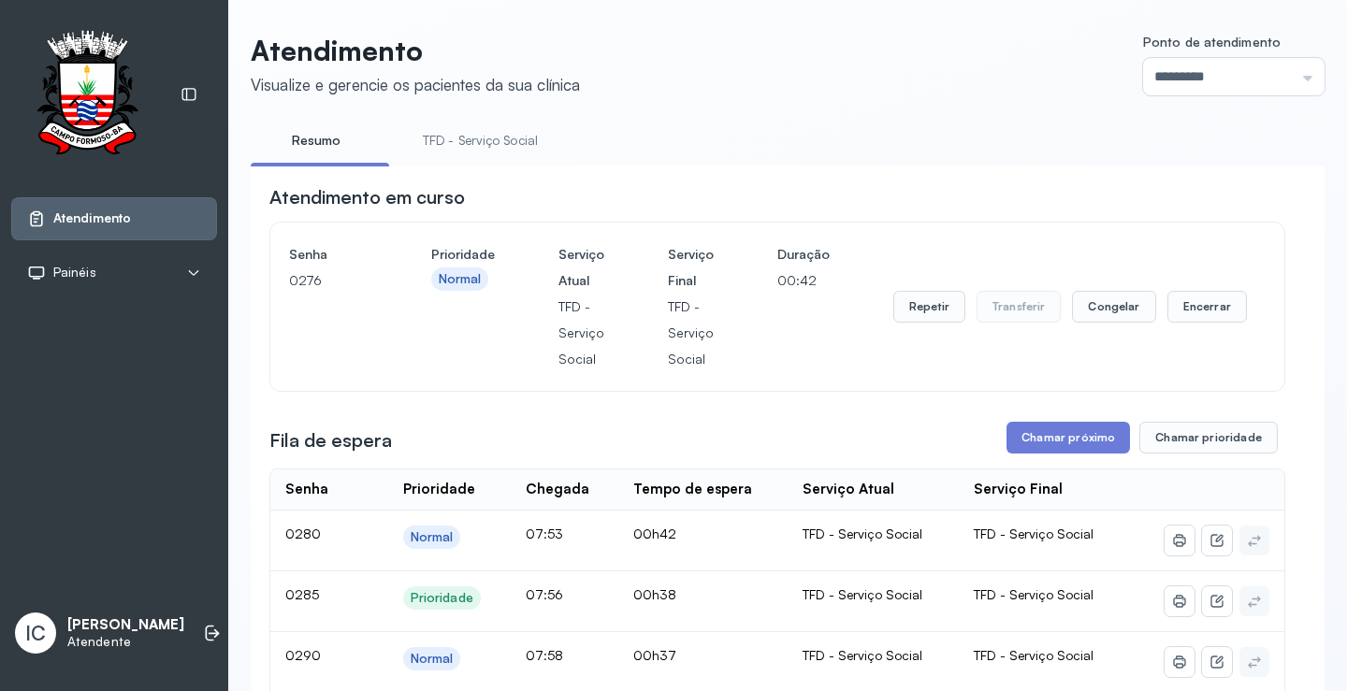
click at [344, 453] on h3 "Fila de espera" at bounding box center [330, 440] width 123 height 26
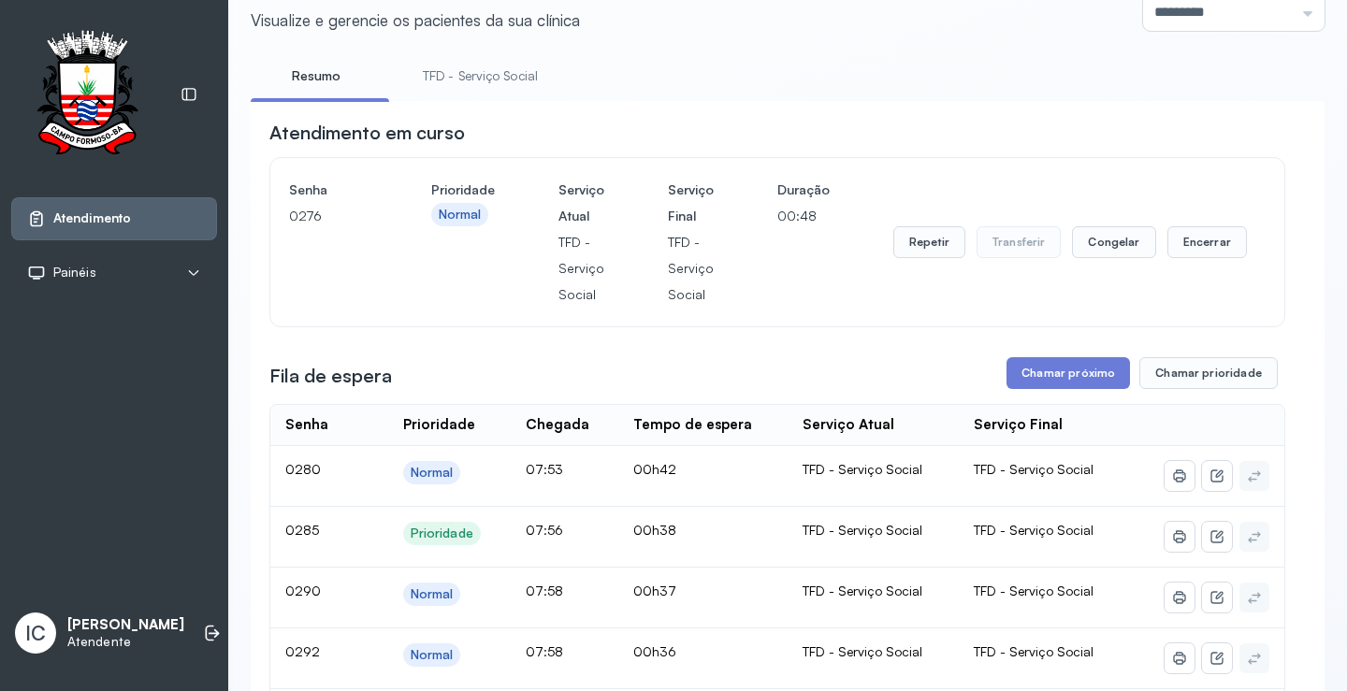
scroll to position [25, 0]
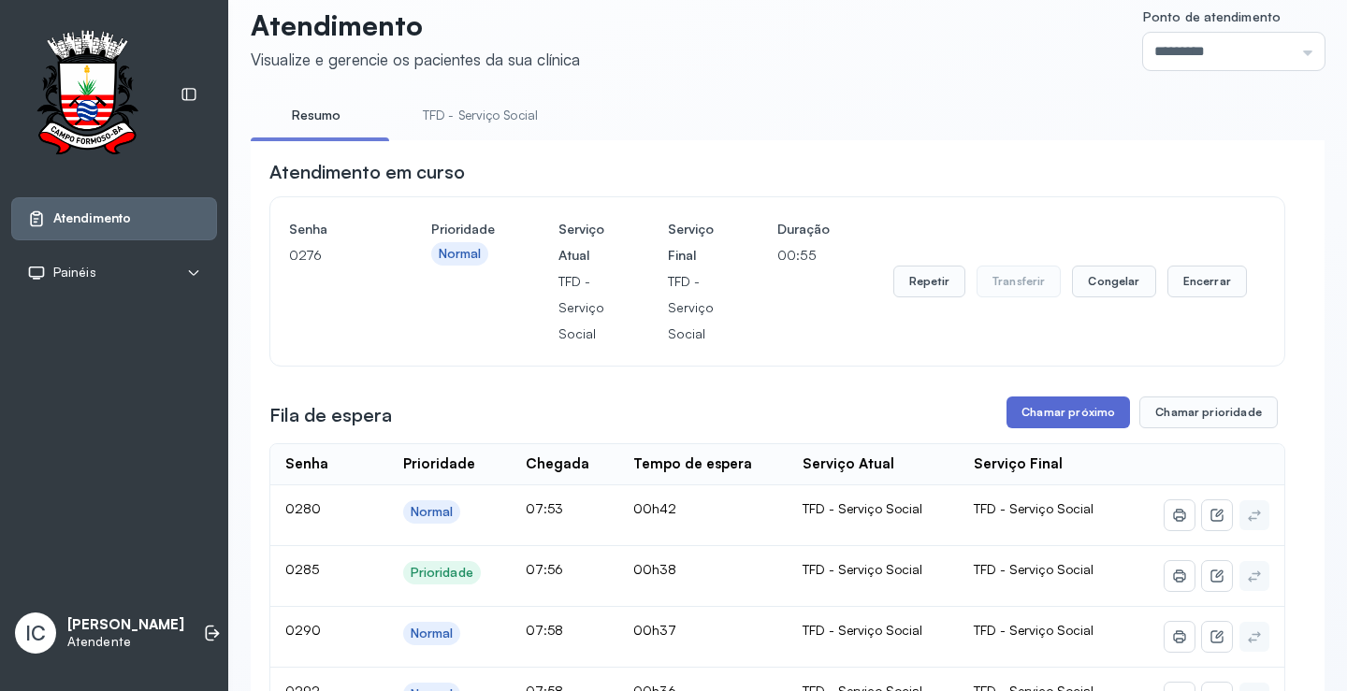
click at [1049, 421] on button "Chamar próximo" at bounding box center [1067, 412] width 123 height 32
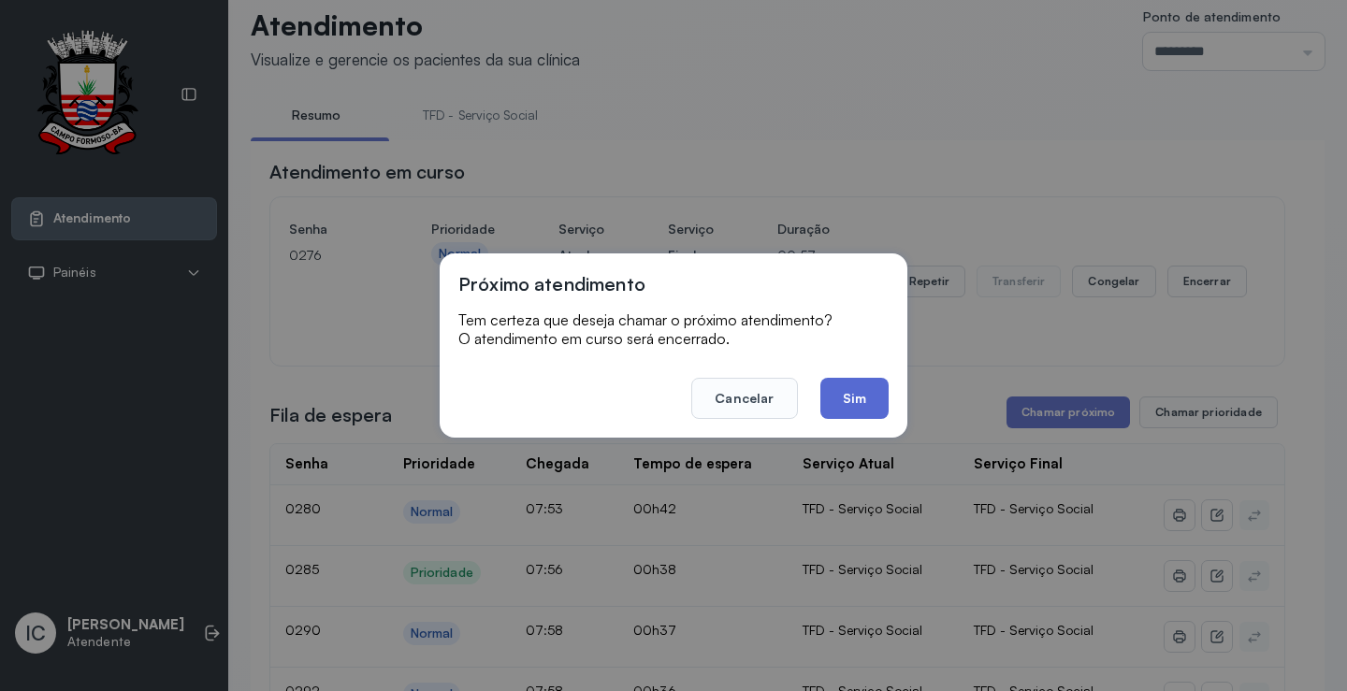
click at [852, 405] on button "Sim" at bounding box center [854, 398] width 68 height 41
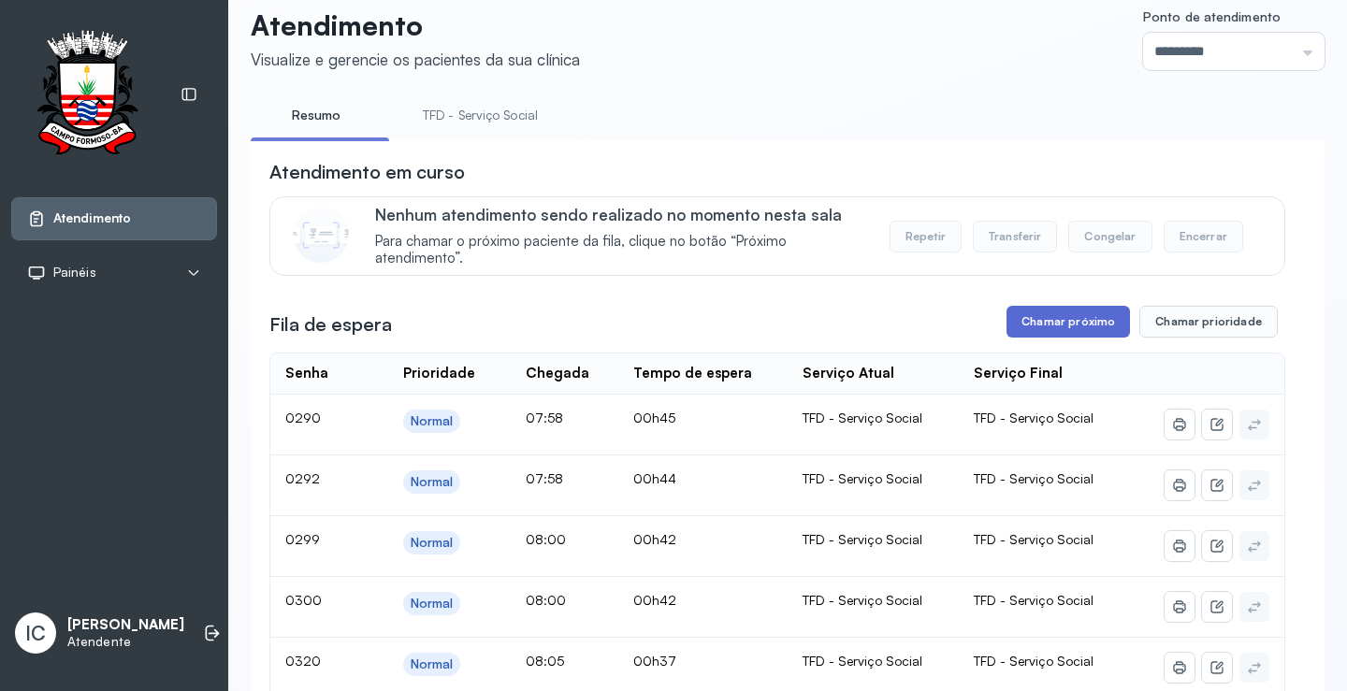
click at [1033, 329] on button "Chamar próximo" at bounding box center [1067, 322] width 123 height 32
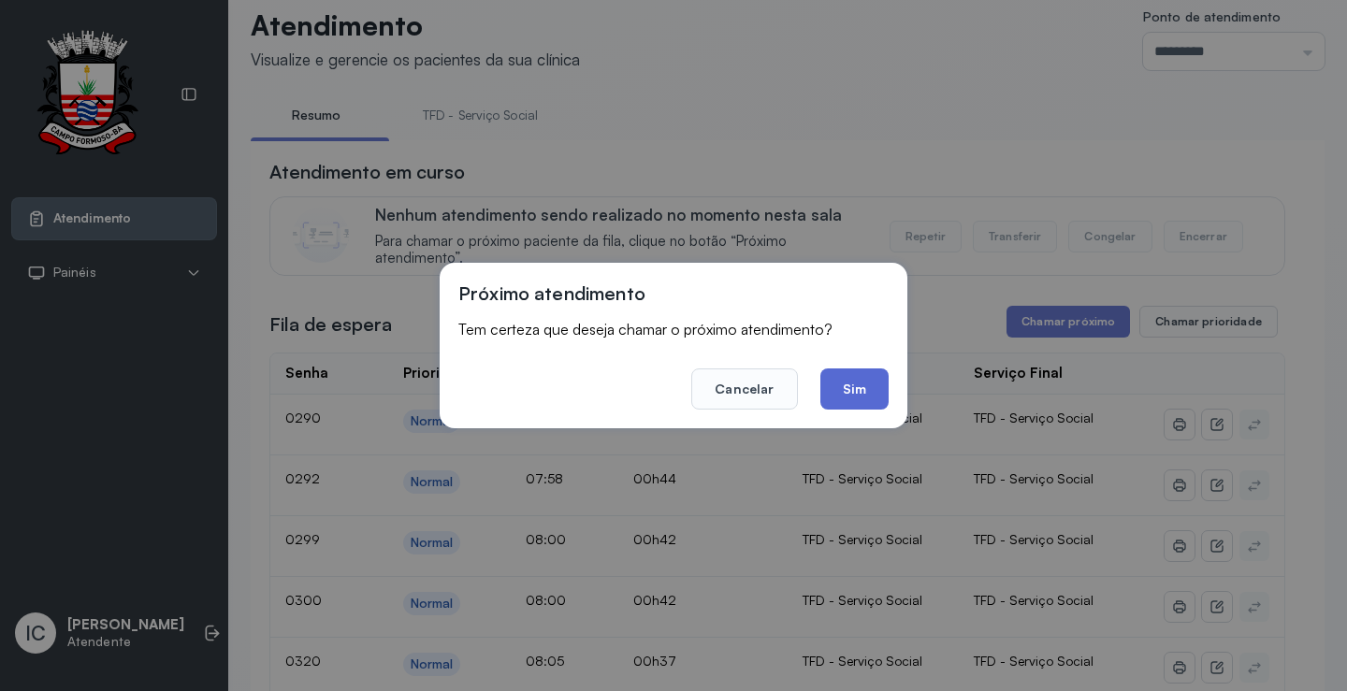
click at [872, 387] on button "Sim" at bounding box center [854, 388] width 68 height 41
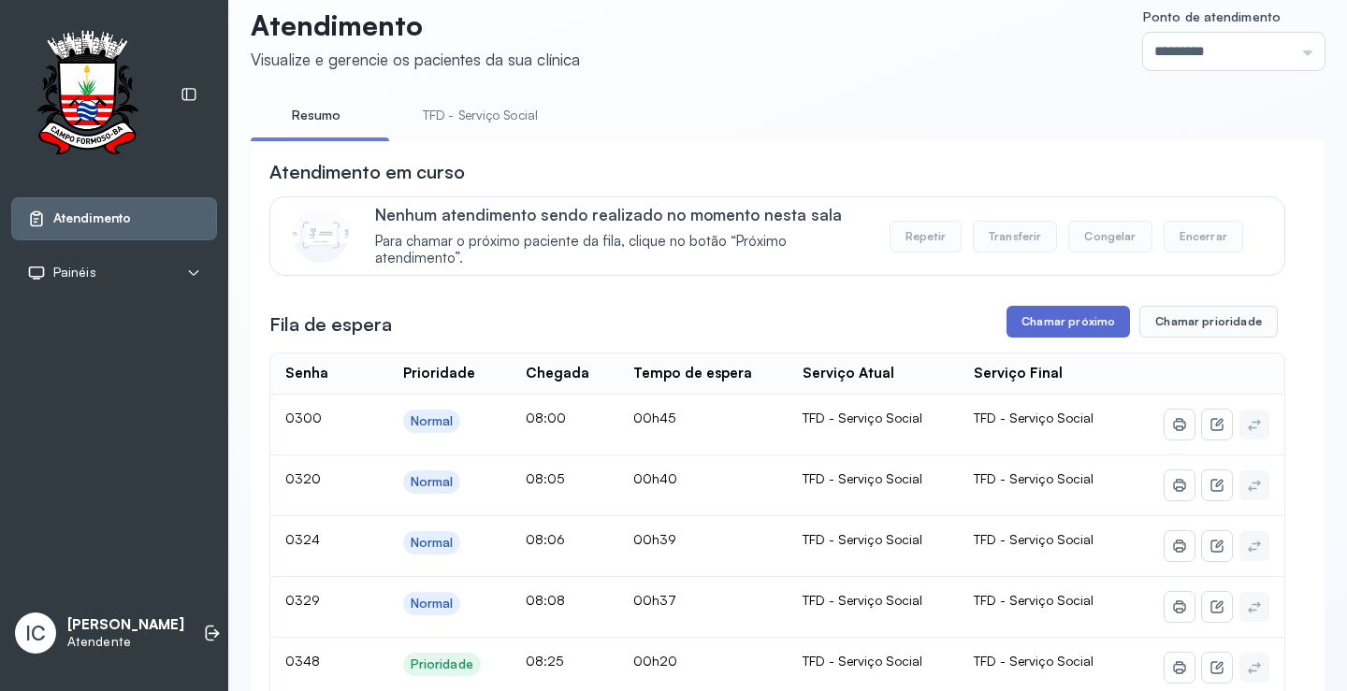
click at [1066, 328] on button "Chamar próximo" at bounding box center [1067, 322] width 123 height 32
click at [1087, 324] on button "Chamar próximo" at bounding box center [1067, 322] width 123 height 32
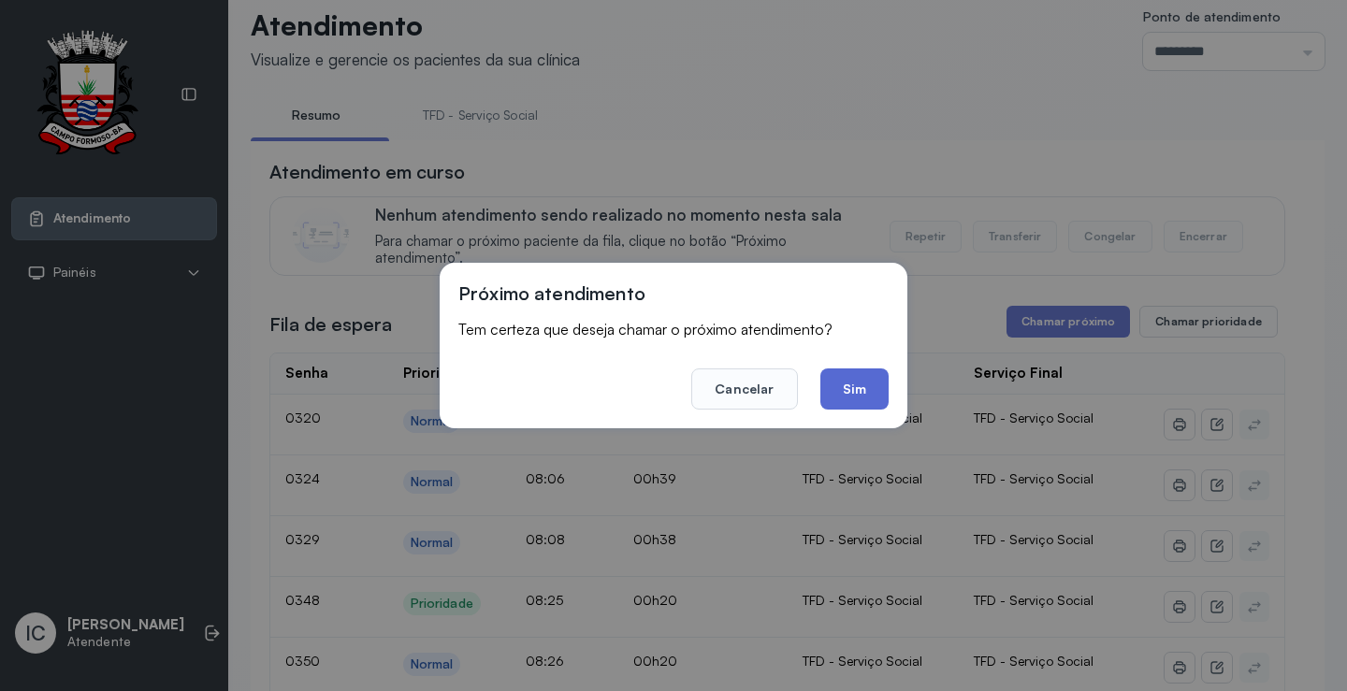
click at [858, 389] on button "Sim" at bounding box center [854, 388] width 68 height 41
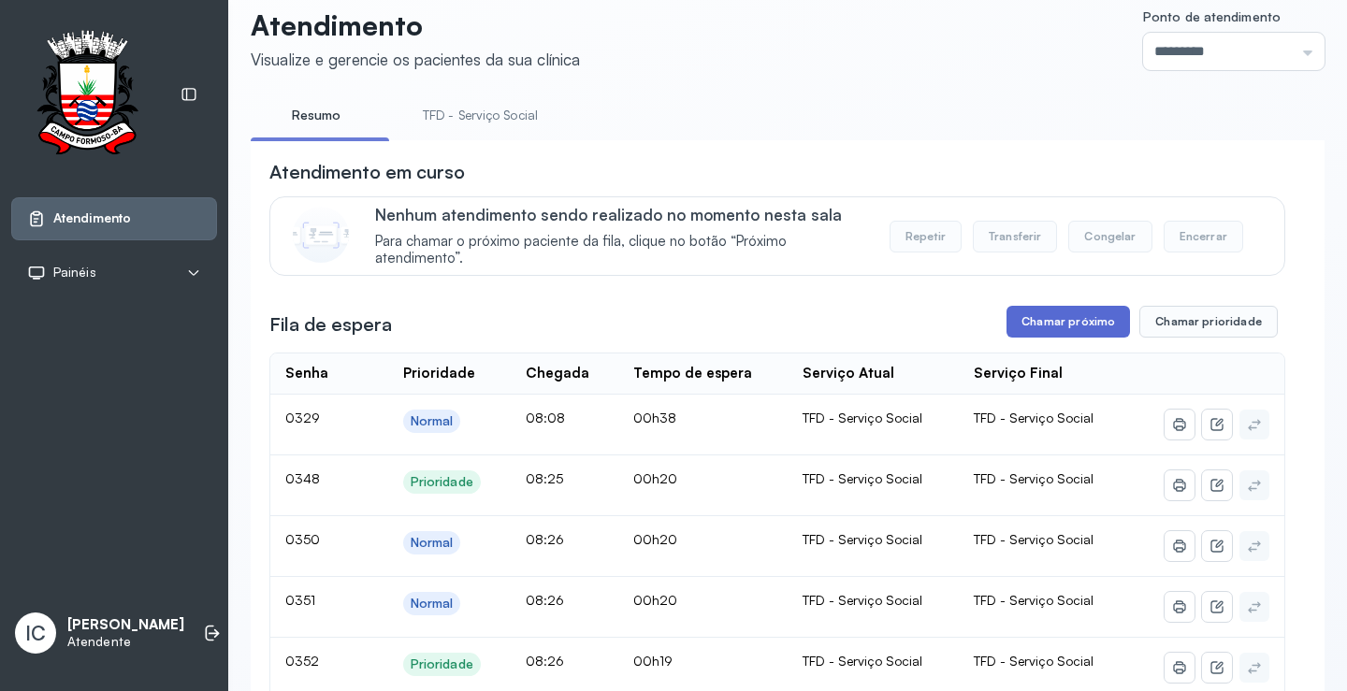
click at [1095, 323] on button "Chamar próximo" at bounding box center [1067, 322] width 123 height 32
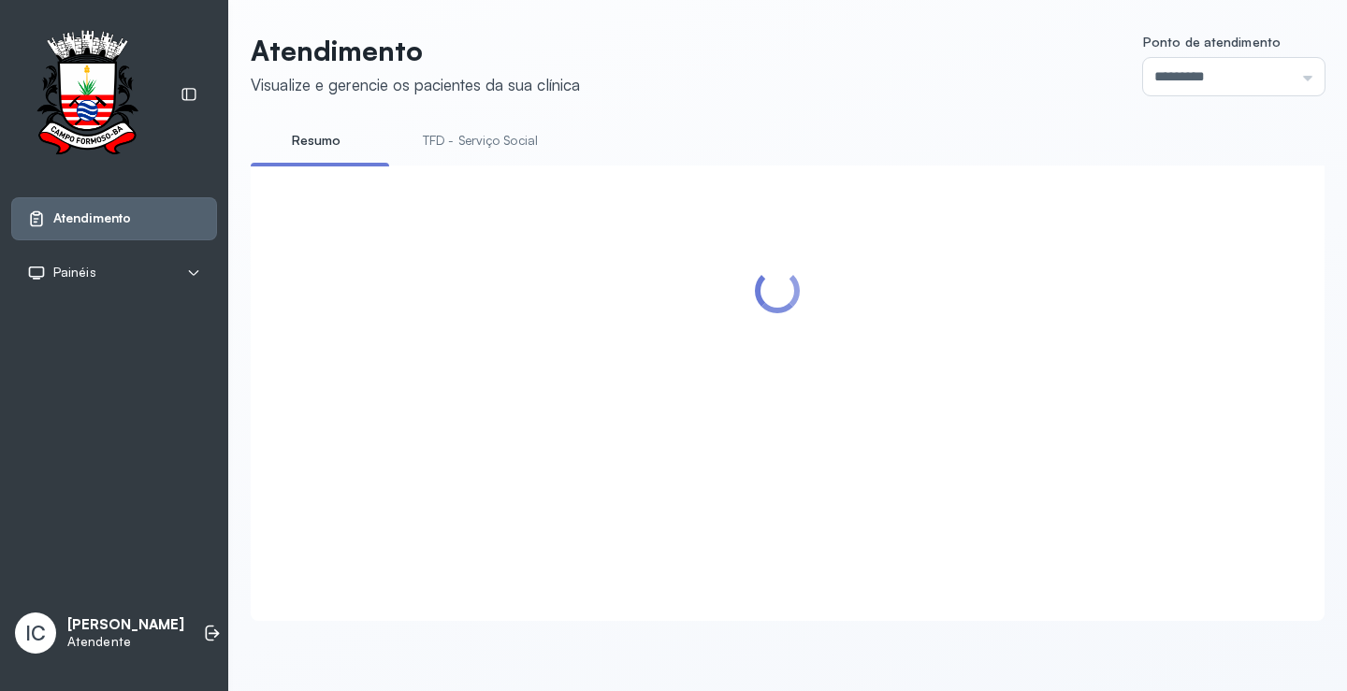
scroll to position [1, 0]
click at [846, 388] on div at bounding box center [777, 370] width 1016 height 373
